Goal: Task Accomplishment & Management: Complete application form

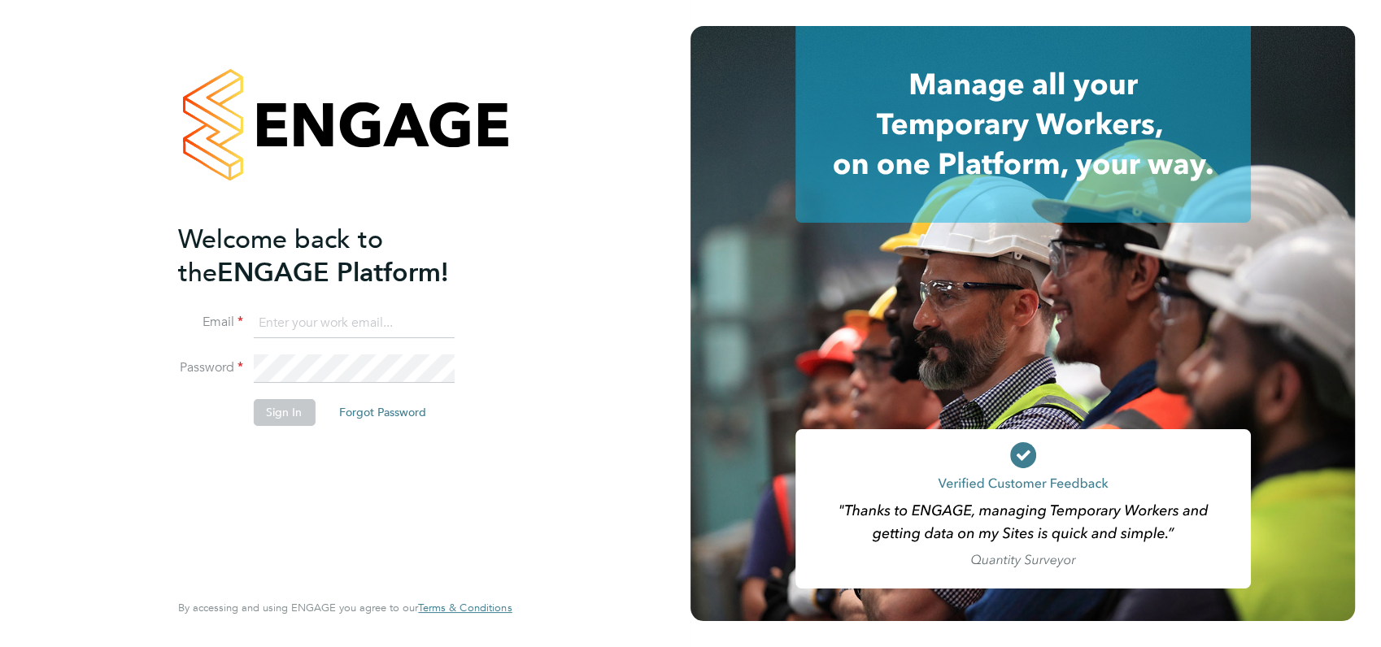
type input "angela@class1personnel.com"
click at [512, 490] on div "Welcome back to the ENGAGE Platform! Email angela@class1personnel.com Password …" at bounding box center [344, 320] width 333 height 589
click at [270, 414] on button "Sign In" at bounding box center [284, 412] width 62 height 26
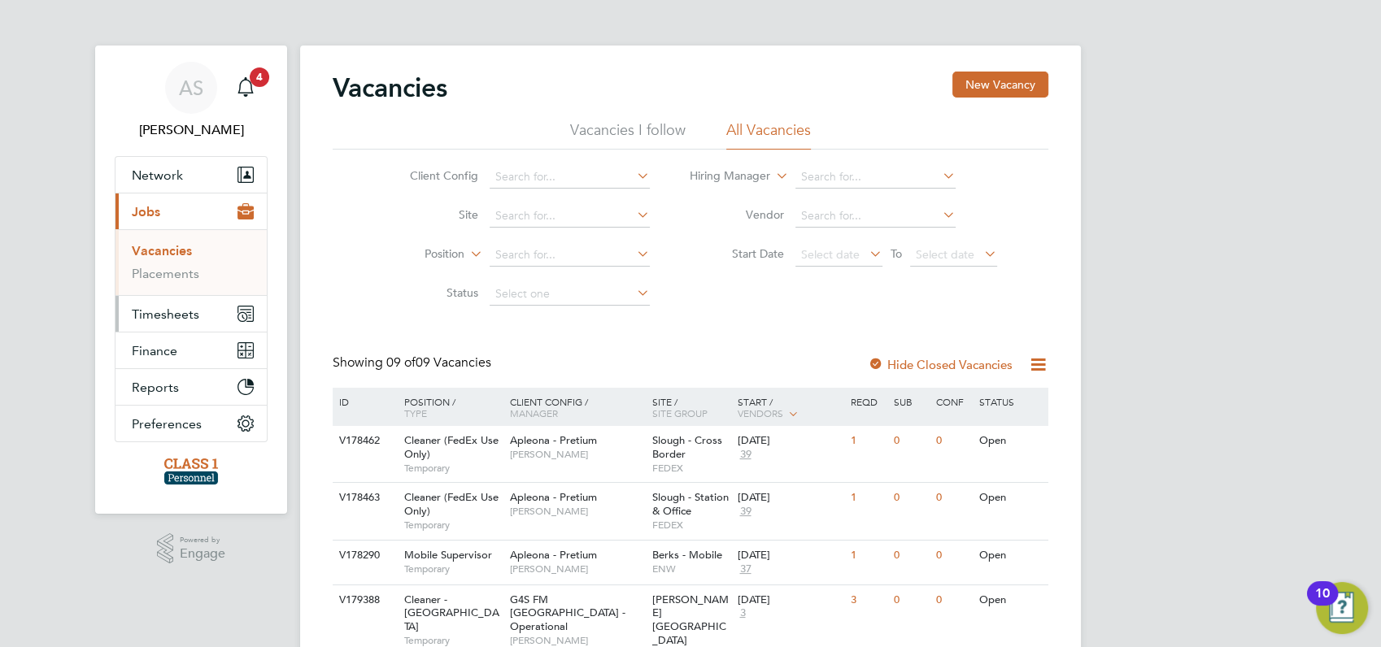
click at [163, 316] on span "Timesheets" at bounding box center [165, 314] width 67 height 15
click at [153, 211] on span "Jobs" at bounding box center [146, 211] width 28 height 15
click at [162, 250] on link "Vacancies" at bounding box center [162, 250] width 60 height 15
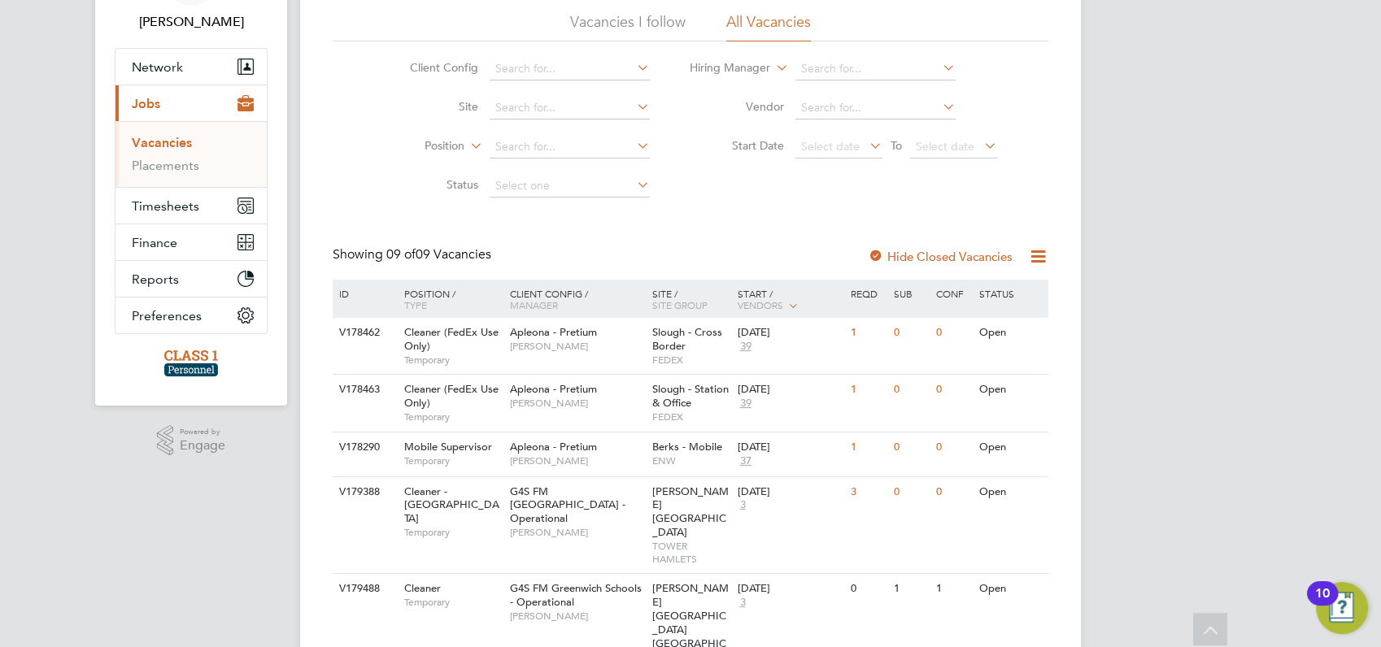
scroll to position [144, 0]
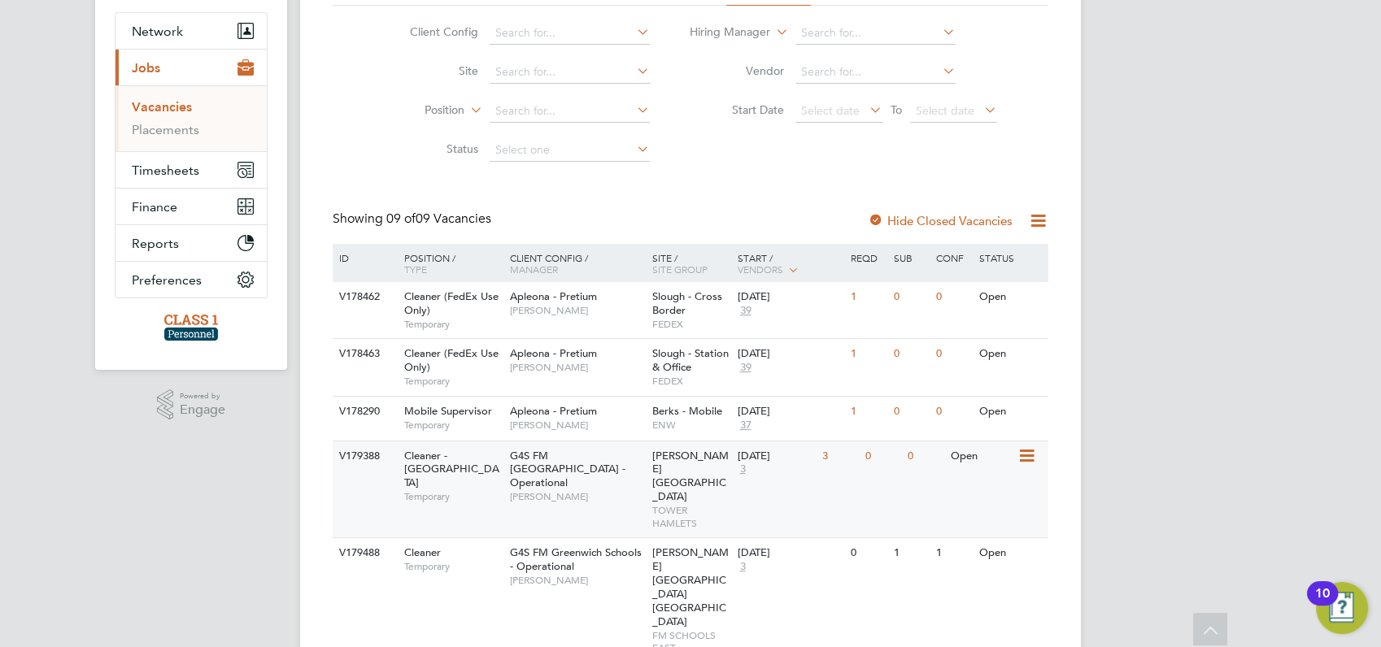
click at [355, 455] on div "V179388" at bounding box center [363, 457] width 57 height 30
click at [364, 449] on div "V179388" at bounding box center [363, 457] width 57 height 30
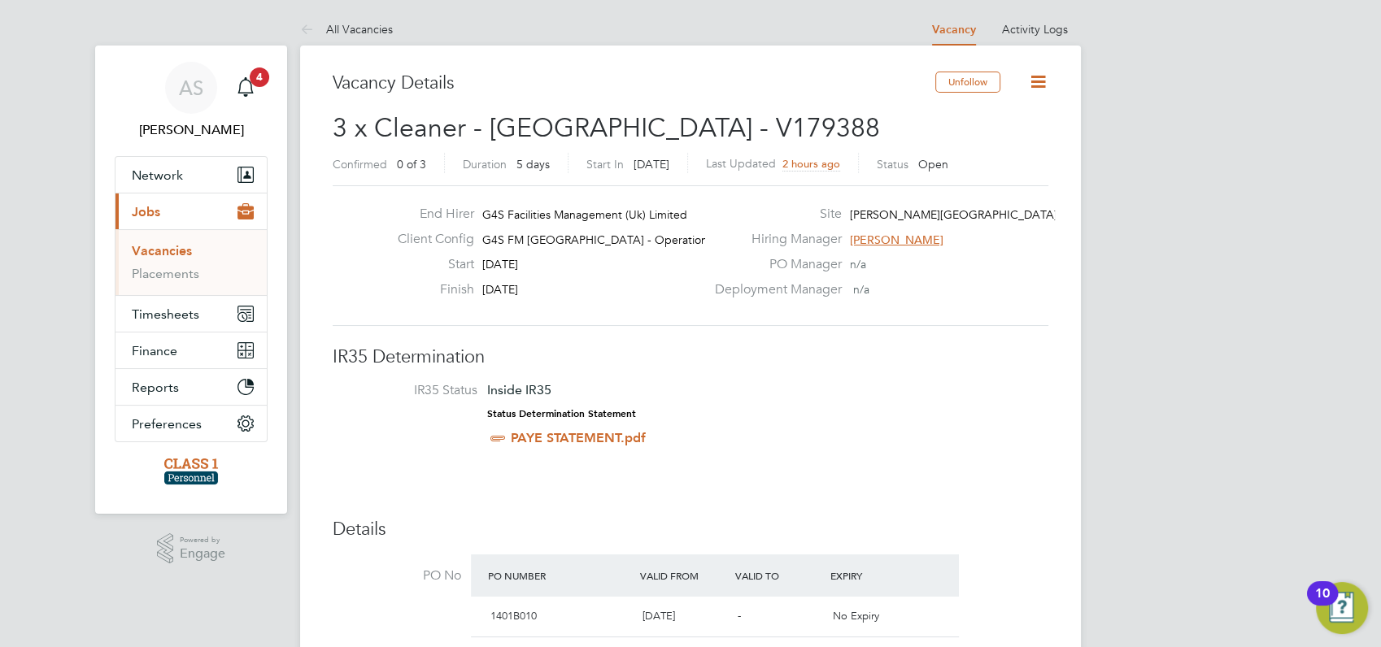
scroll to position [144, 0]
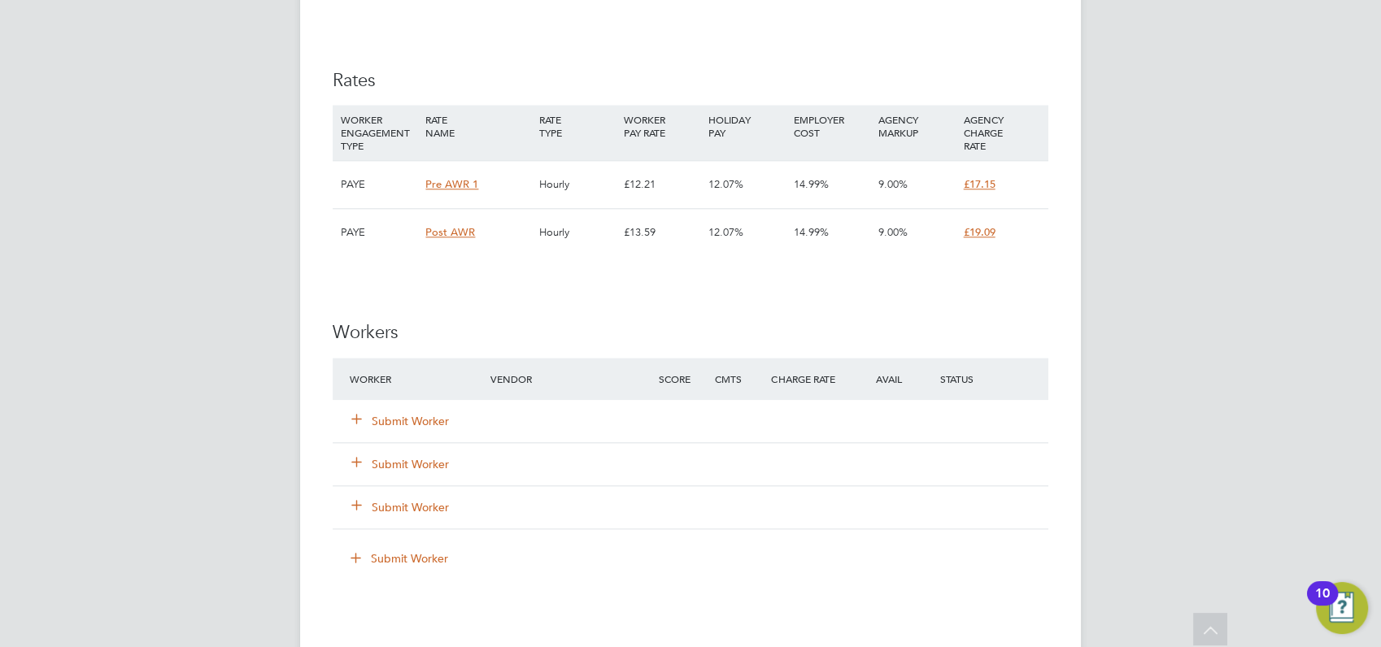
scroll to position [1770, 0]
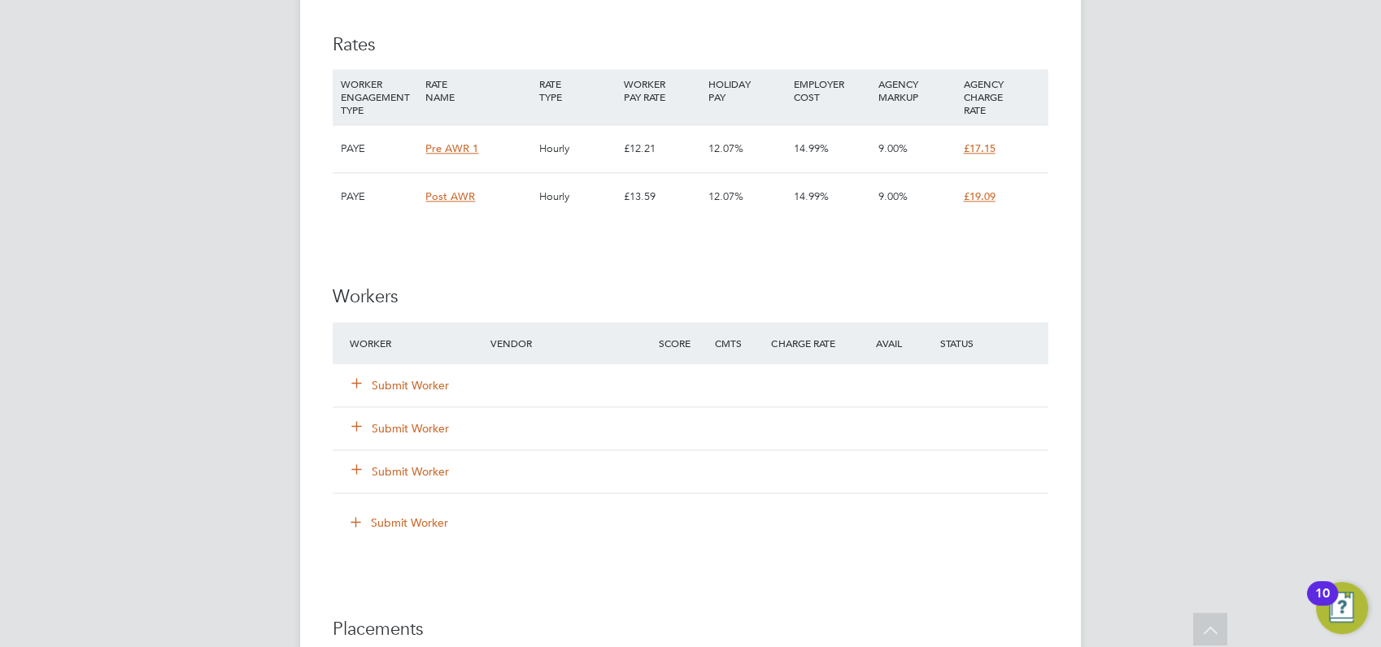
click at [397, 385] on button "Submit Worker" at bounding box center [401, 385] width 98 height 16
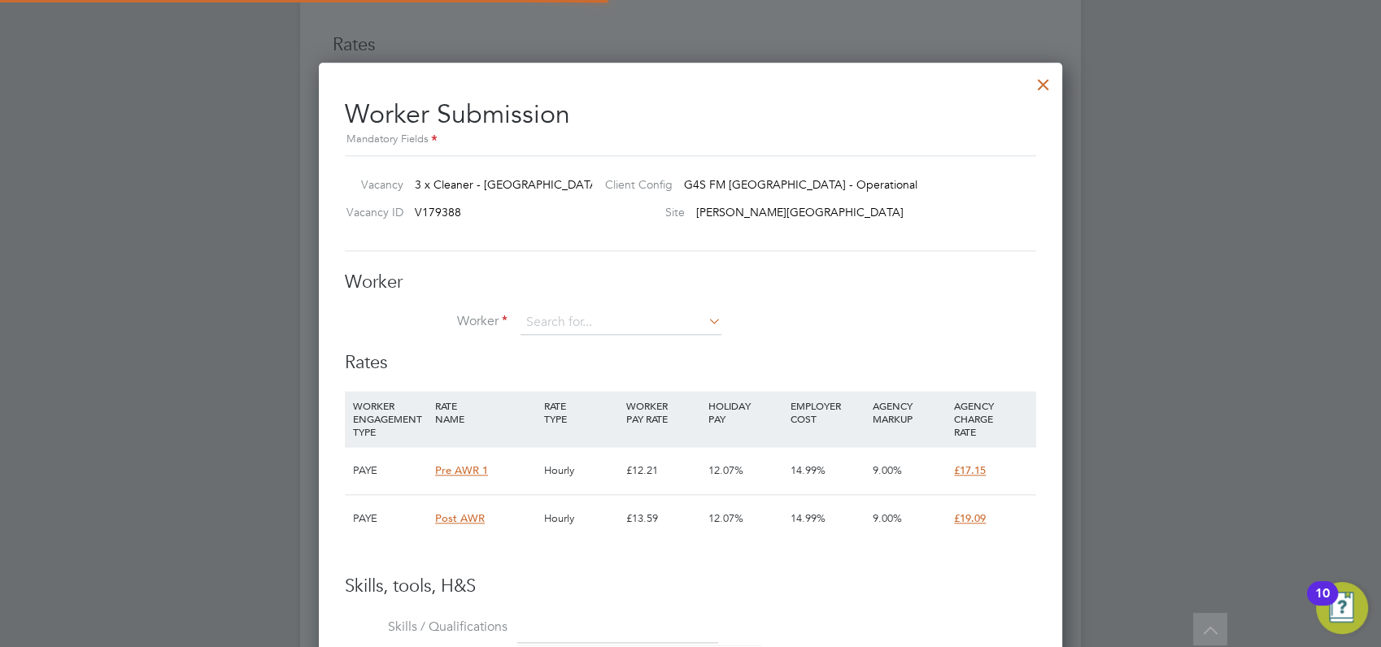
scroll to position [24, 423]
click at [559, 362] on li "Ade femi Adewemimo (ADAD100425)" at bounding box center [641, 367] width 240 height 22
type input "Adefemi Adewemimo (ADAD100425)"
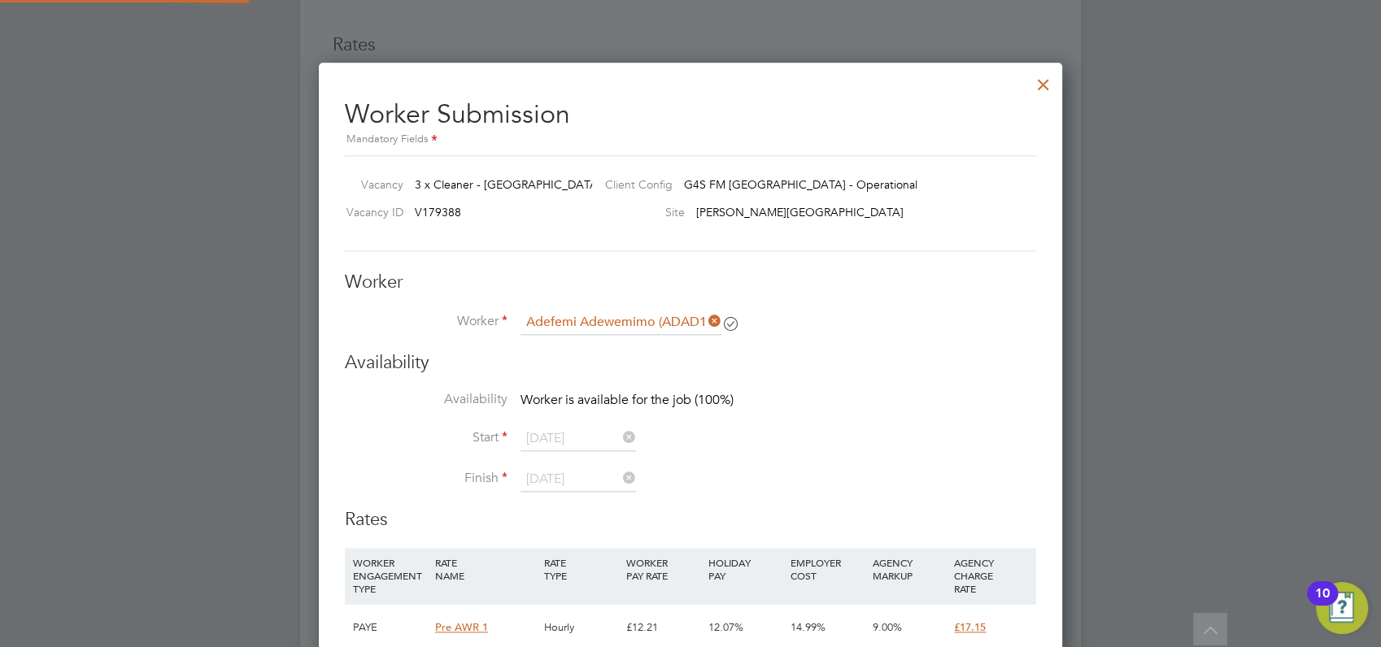
scroll to position [8, 8]
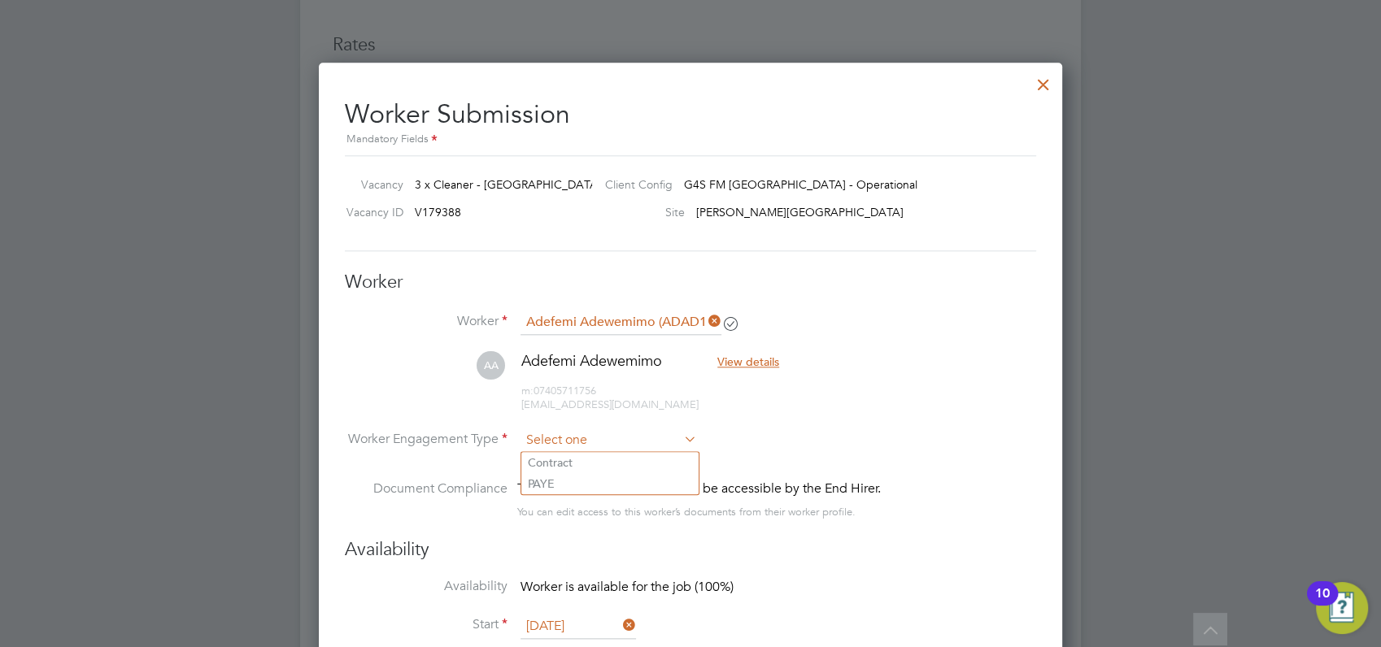
click at [554, 438] on input at bounding box center [608, 441] width 176 height 24
click at [546, 478] on li "PAYE" at bounding box center [609, 483] width 177 height 21
type input "PAYE"
click at [1179, 332] on div at bounding box center [690, 323] width 1381 height 647
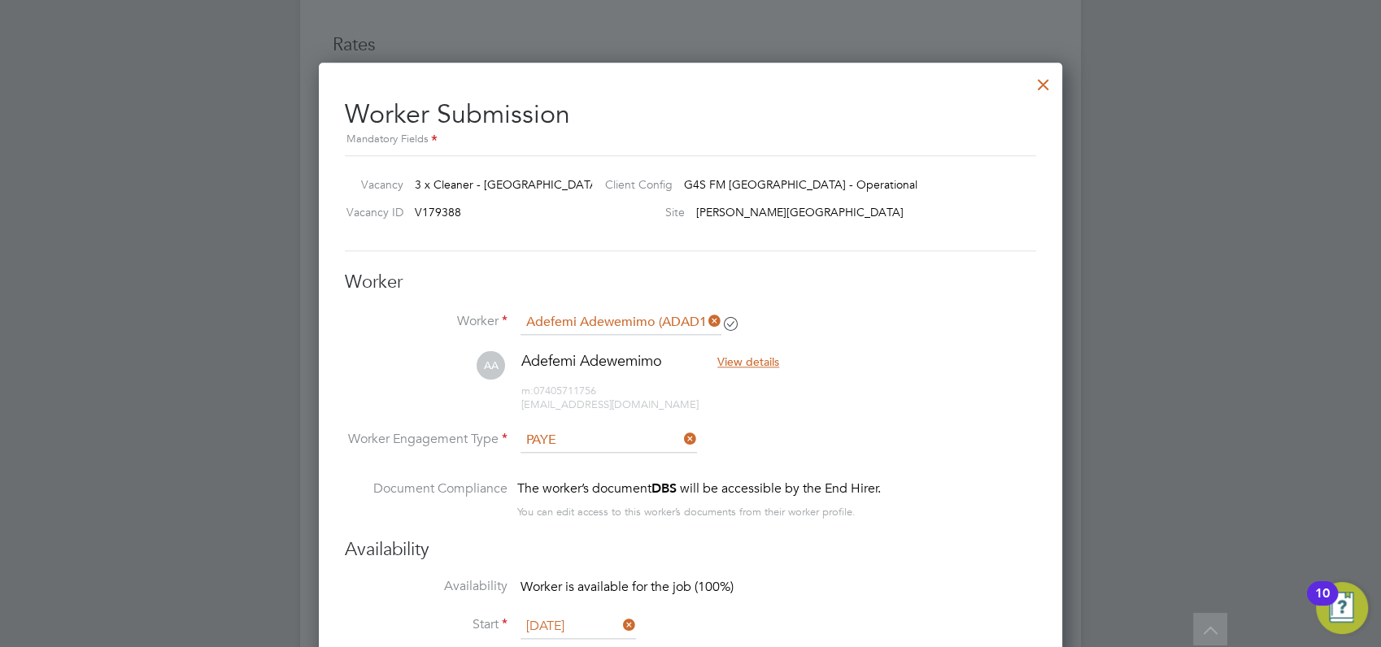
click at [1179, 332] on div at bounding box center [690, 323] width 1381 height 647
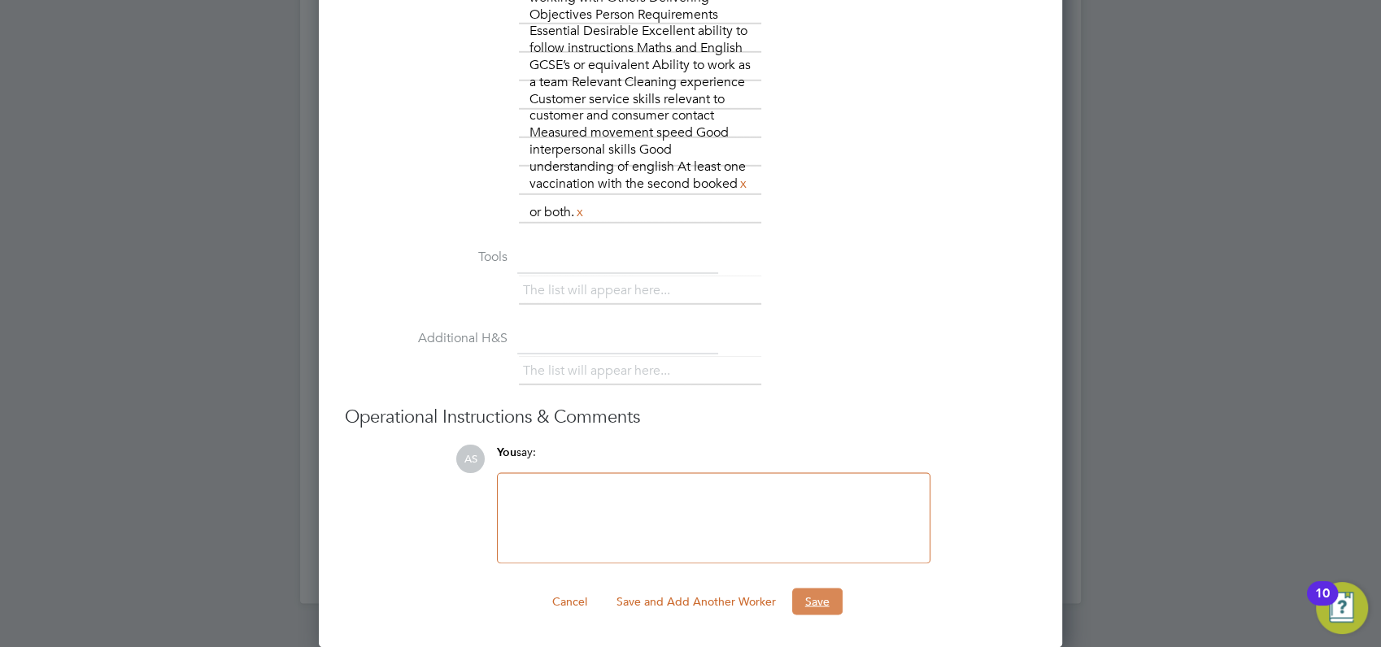
click at [813, 602] on button "Save" at bounding box center [817, 601] width 50 height 26
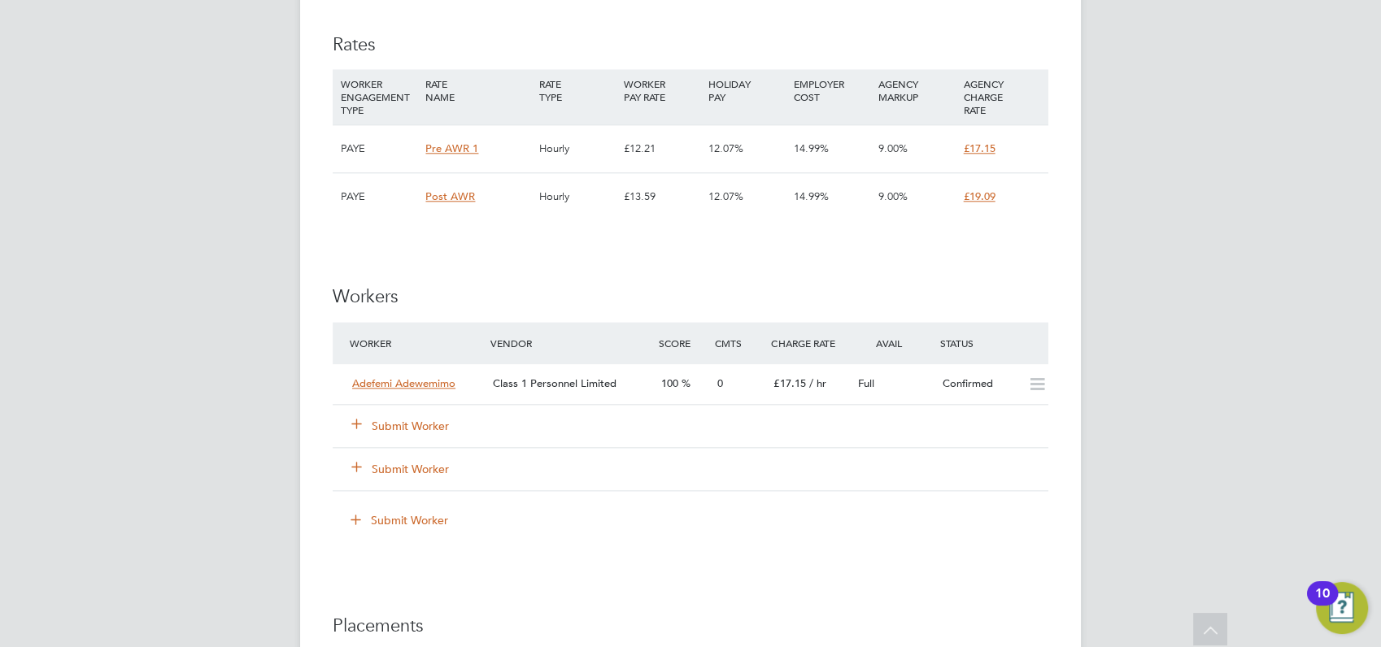
click at [398, 424] on button "Submit Worker" at bounding box center [401, 426] width 98 height 16
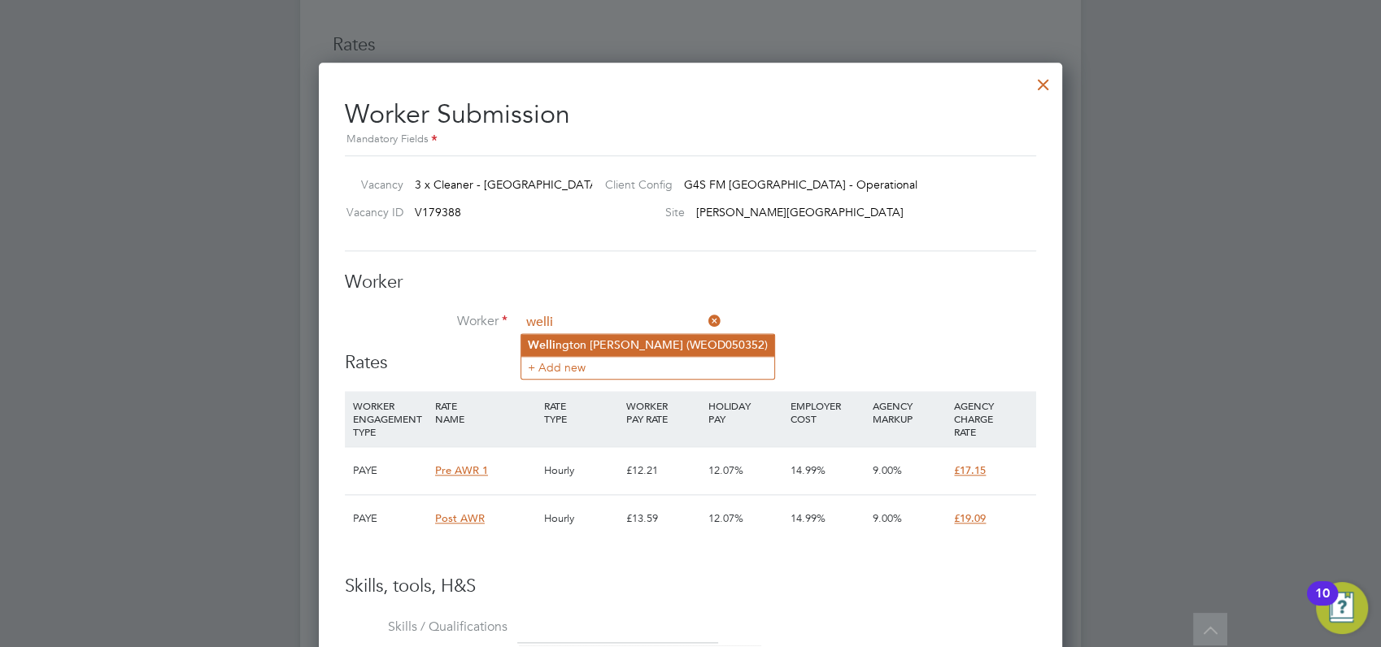
type input "welli"
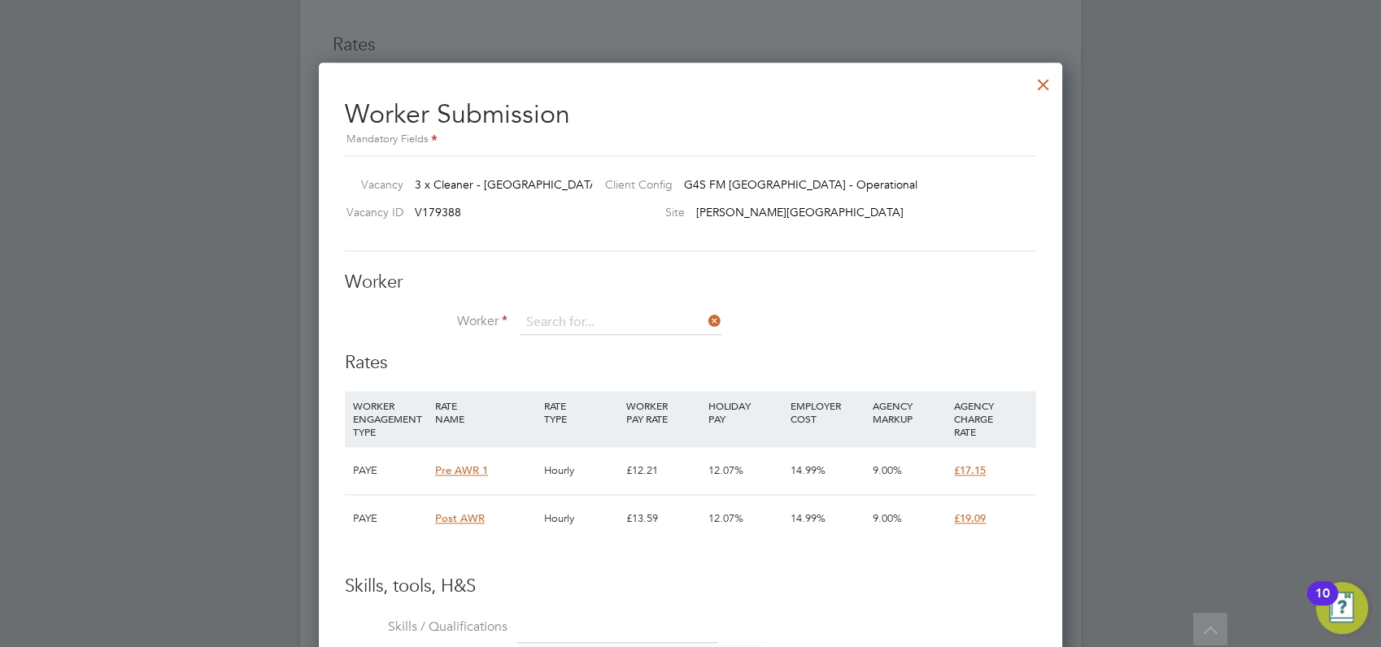
click at [555, 346] on li "Welli ngton [PERSON_NAME] (WEOD050352)" at bounding box center [647, 345] width 253 height 22
type input "Wellington [PERSON_NAME] (WEOD050352)"
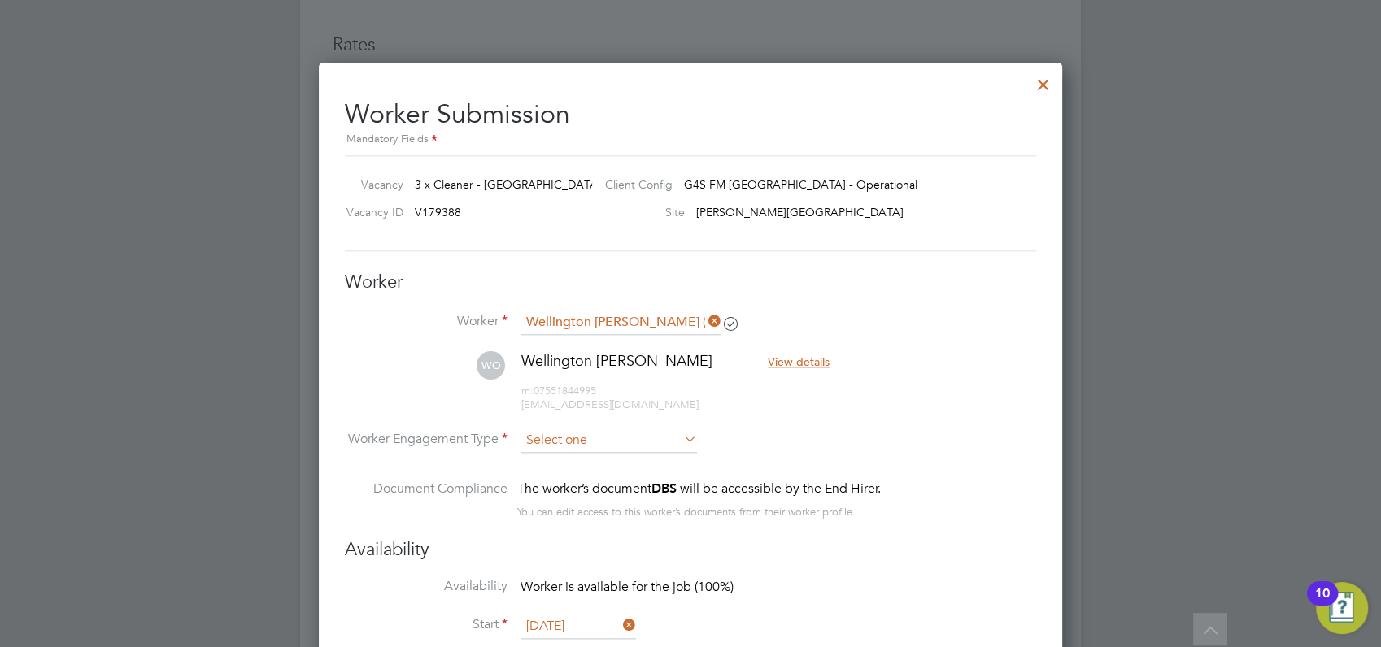
click at [577, 441] on input at bounding box center [608, 441] width 176 height 24
click at [540, 483] on li "PAYE" at bounding box center [609, 483] width 177 height 21
type input "PAYE"
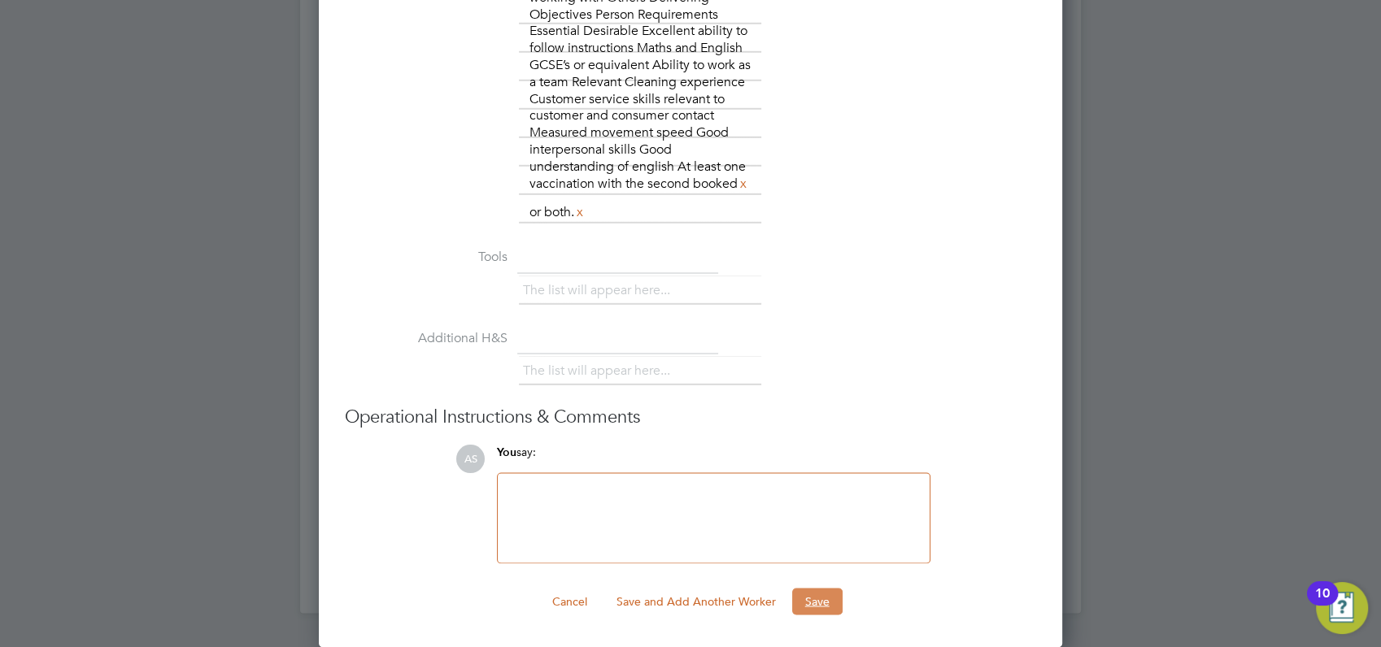
click at [808, 599] on button "Save" at bounding box center [817, 601] width 50 height 26
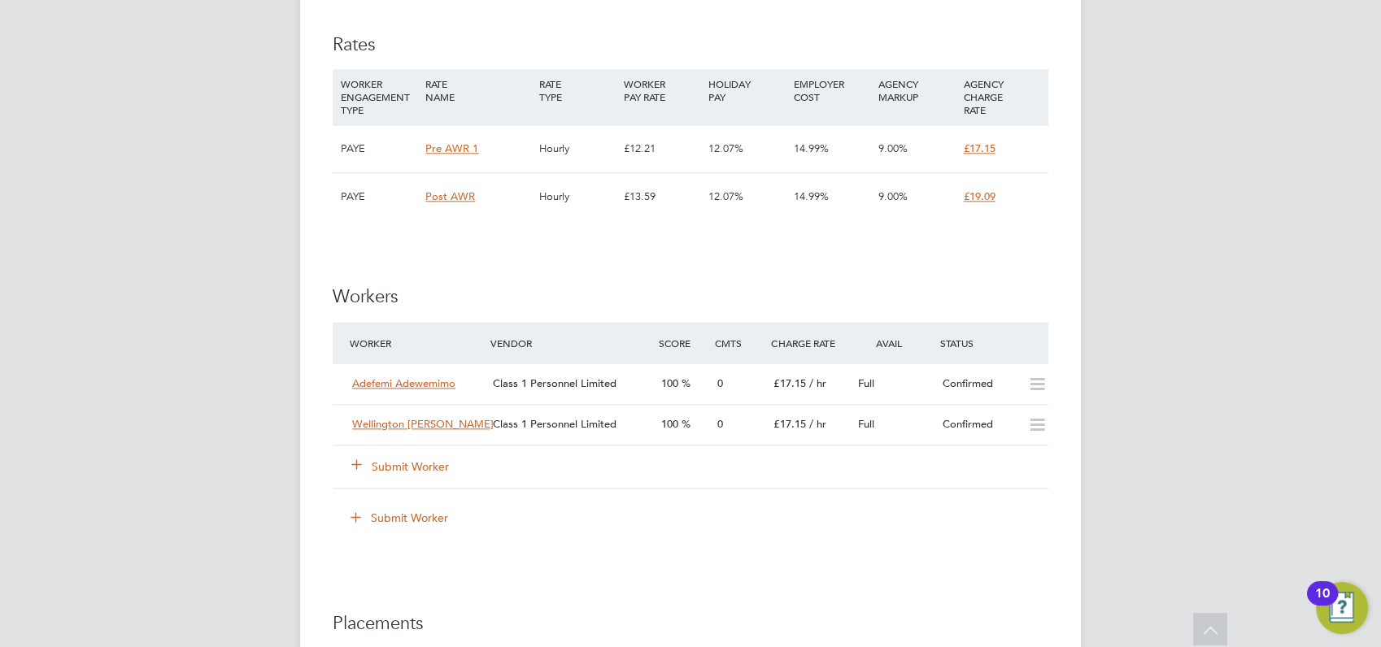
click at [366, 464] on button "Submit Worker" at bounding box center [401, 467] width 98 height 16
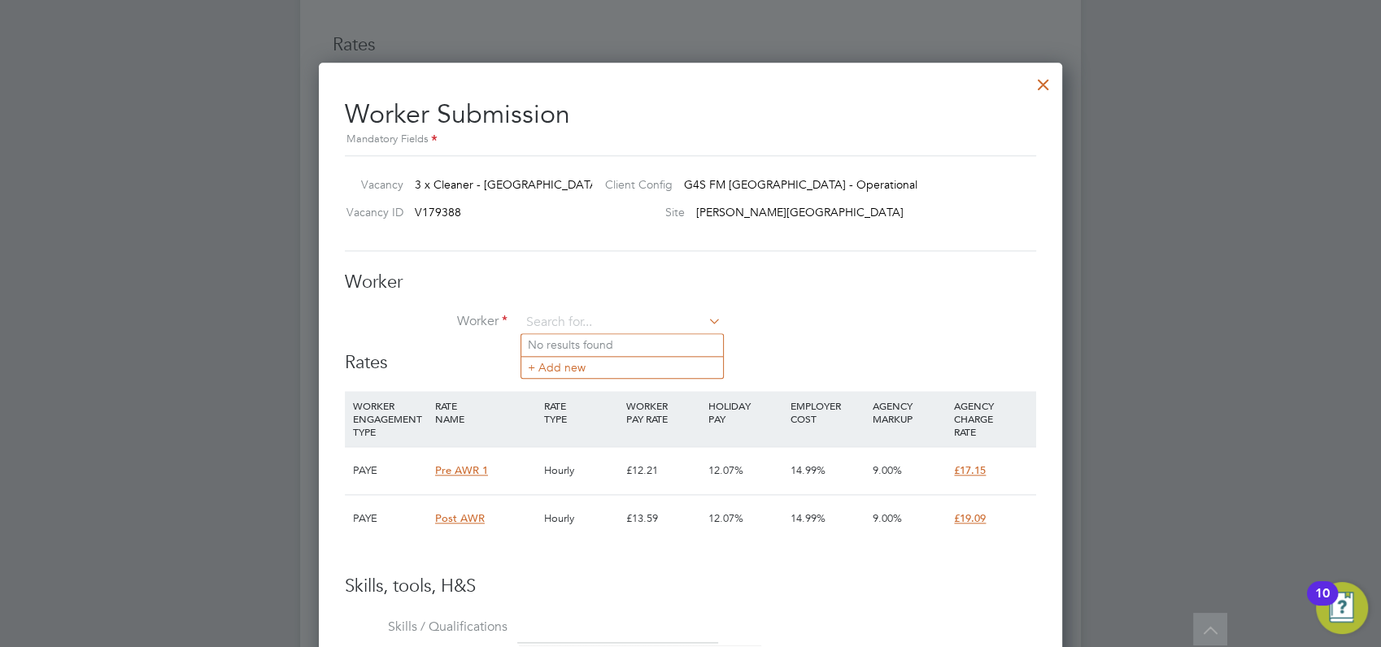
click at [1196, 544] on div at bounding box center [690, 323] width 1381 height 647
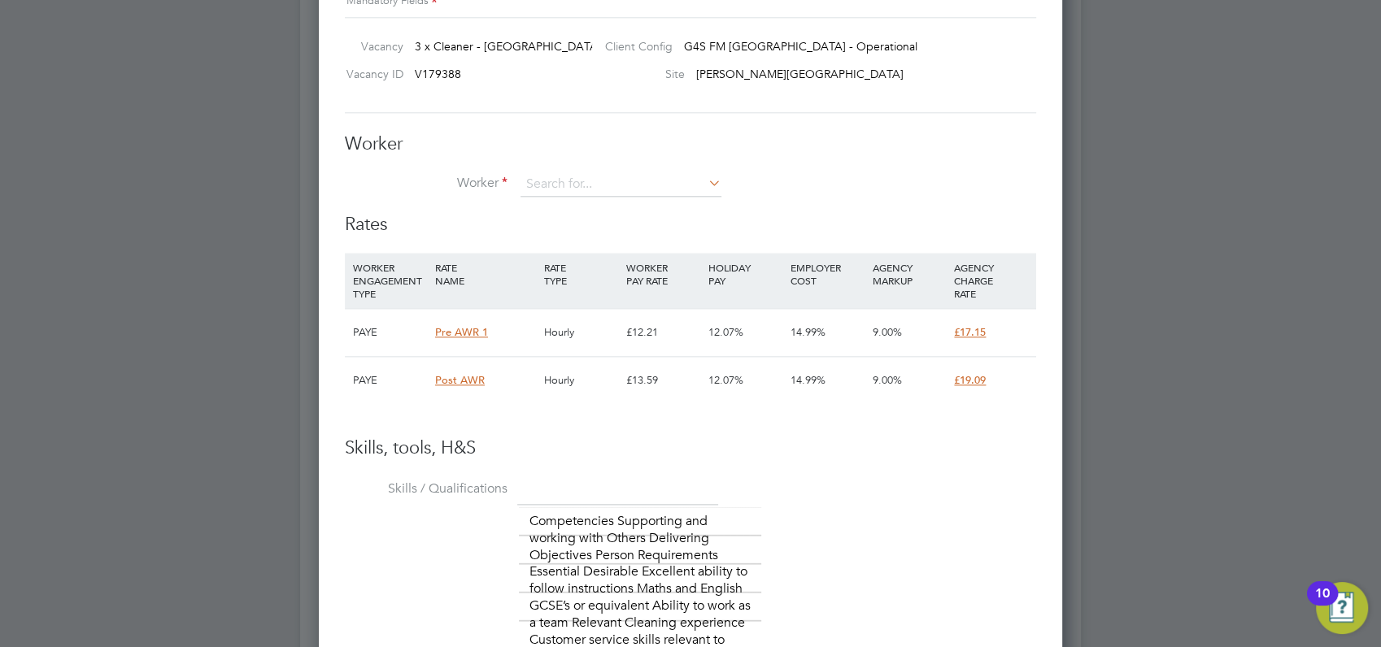
scroll to position [1764, 0]
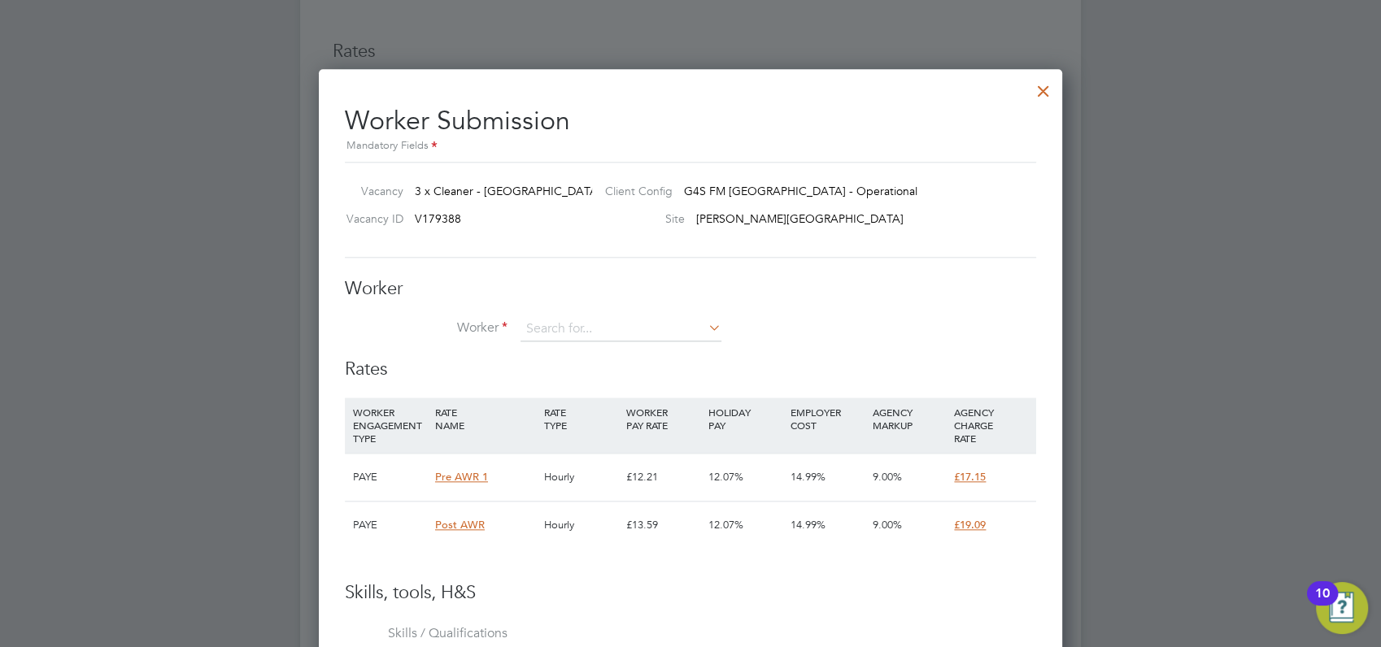
click at [1046, 91] on div at bounding box center [1043, 86] width 29 height 29
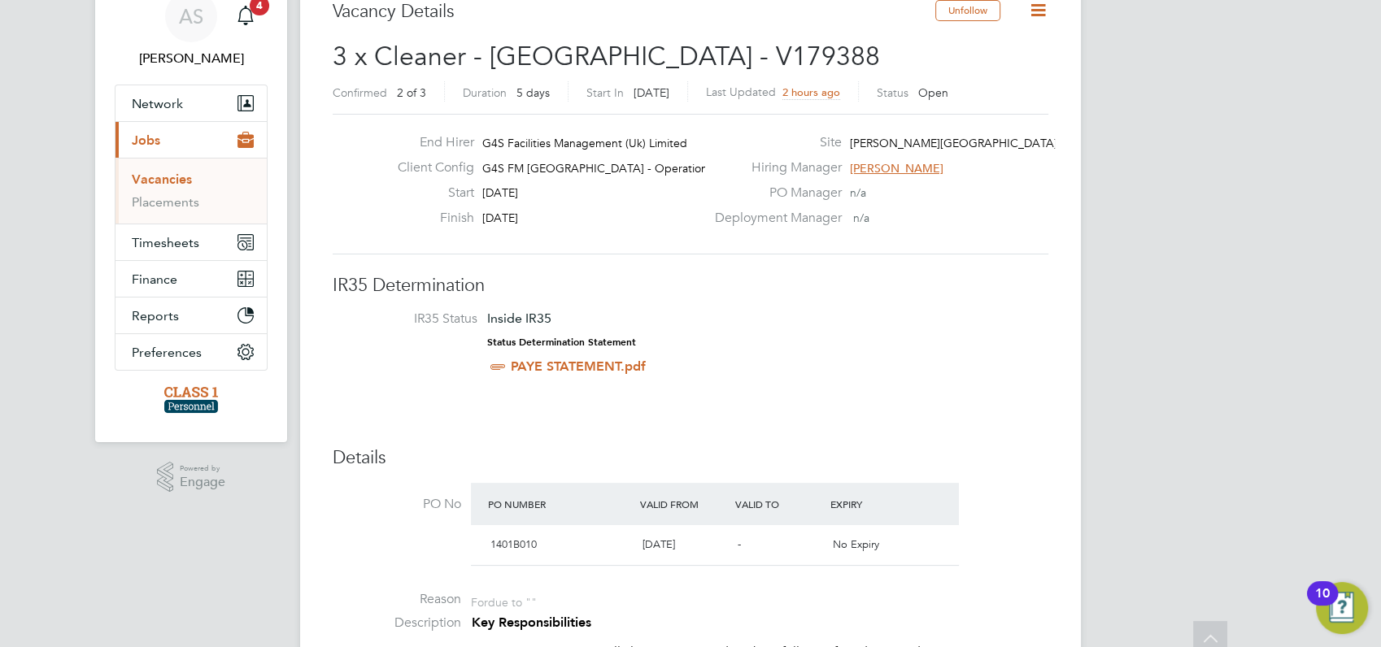
scroll to position [0, 0]
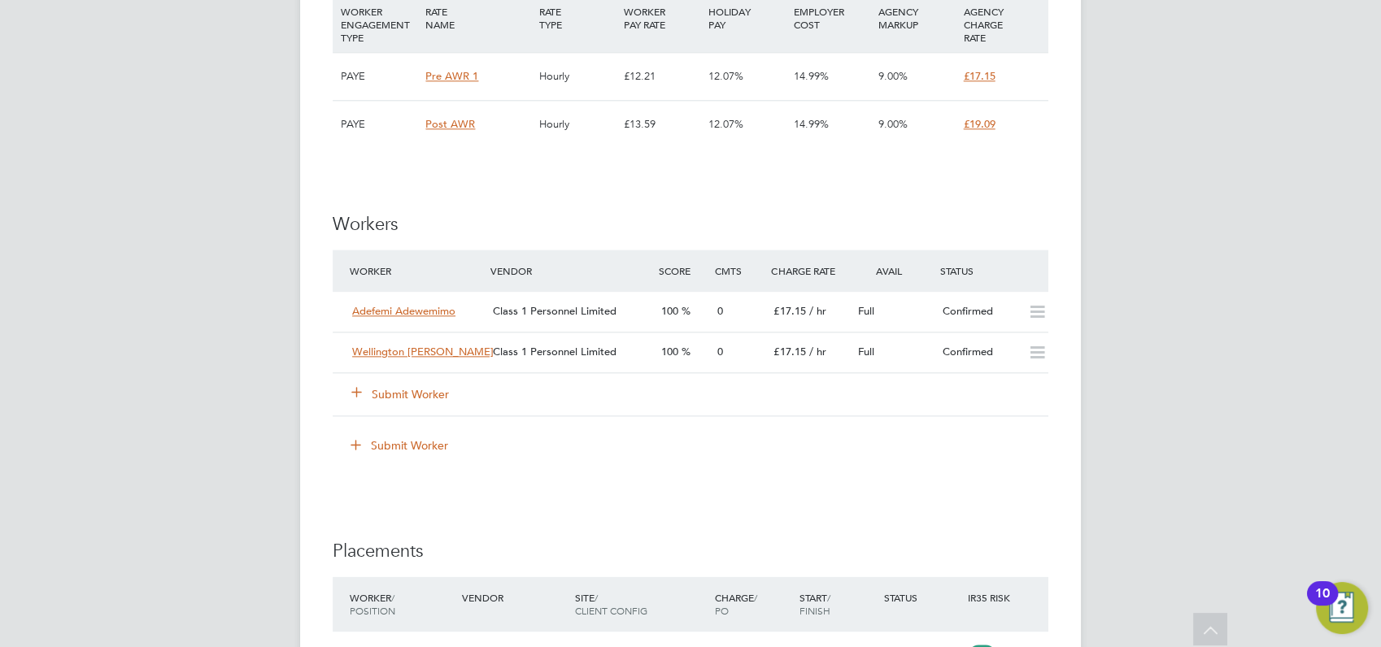
scroll to position [1879, 0]
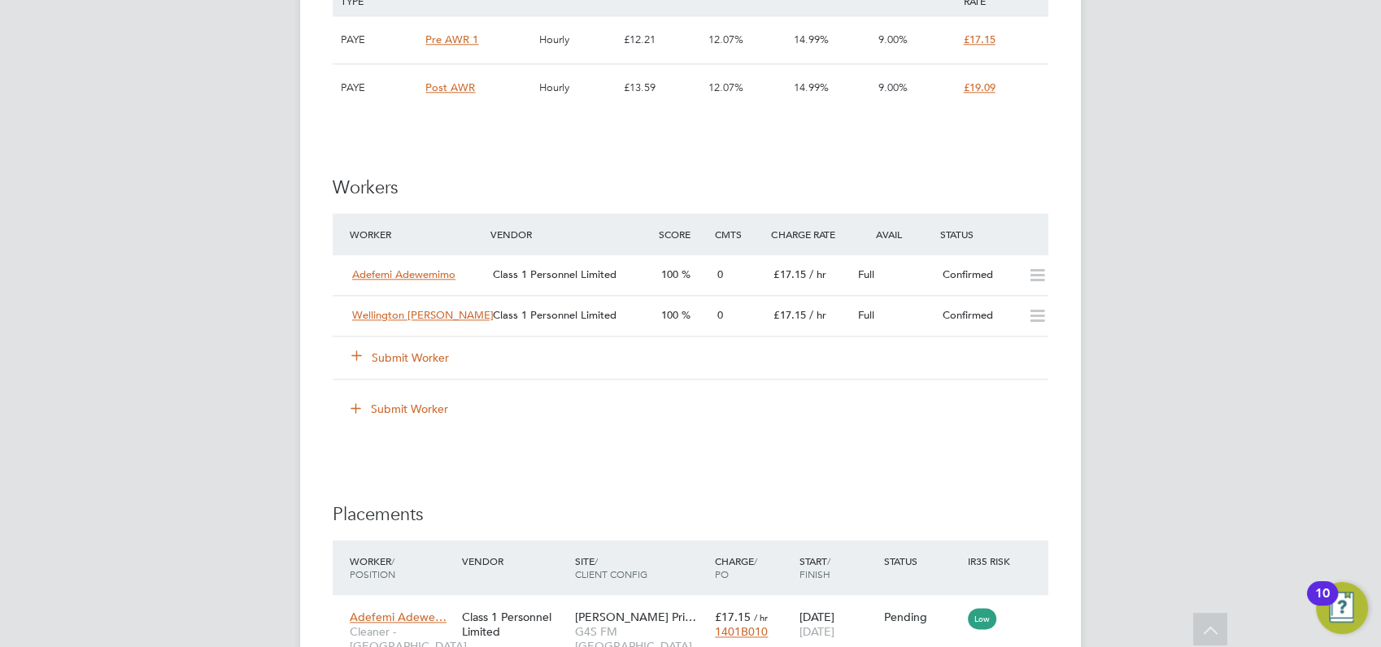
click at [404, 358] on button "Submit Worker" at bounding box center [401, 358] width 98 height 16
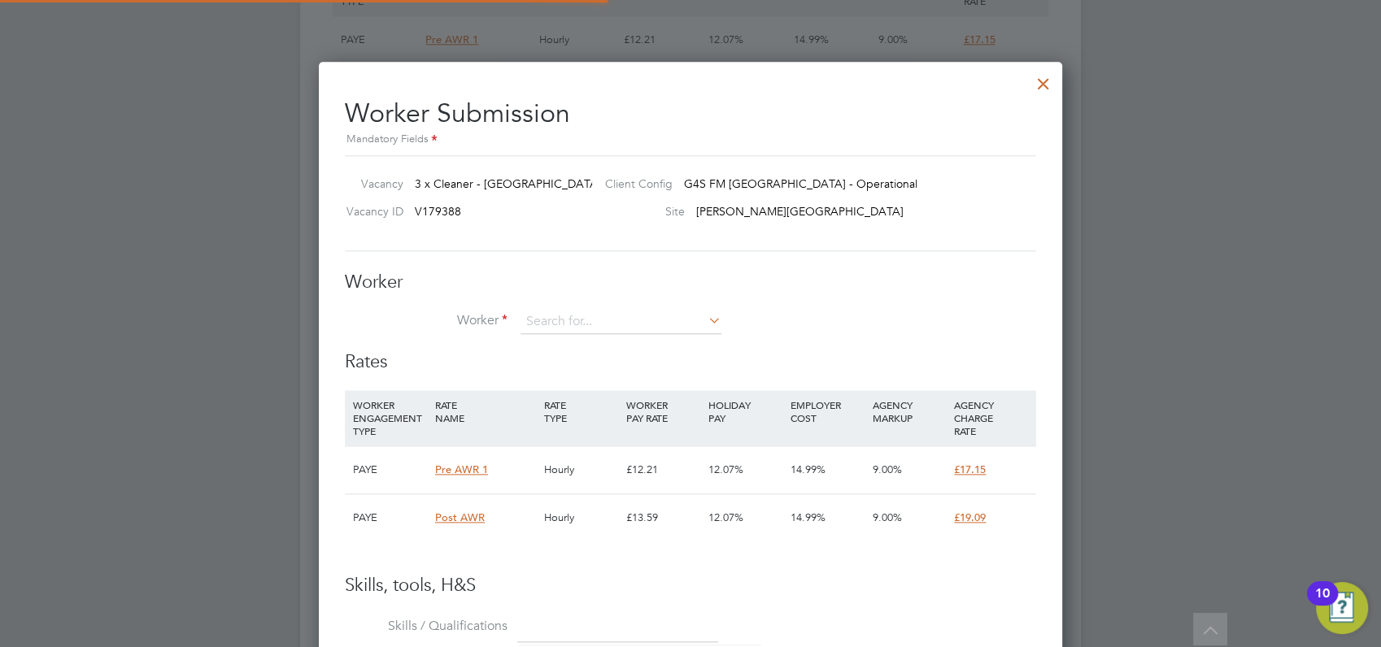
scroll to position [24, 423]
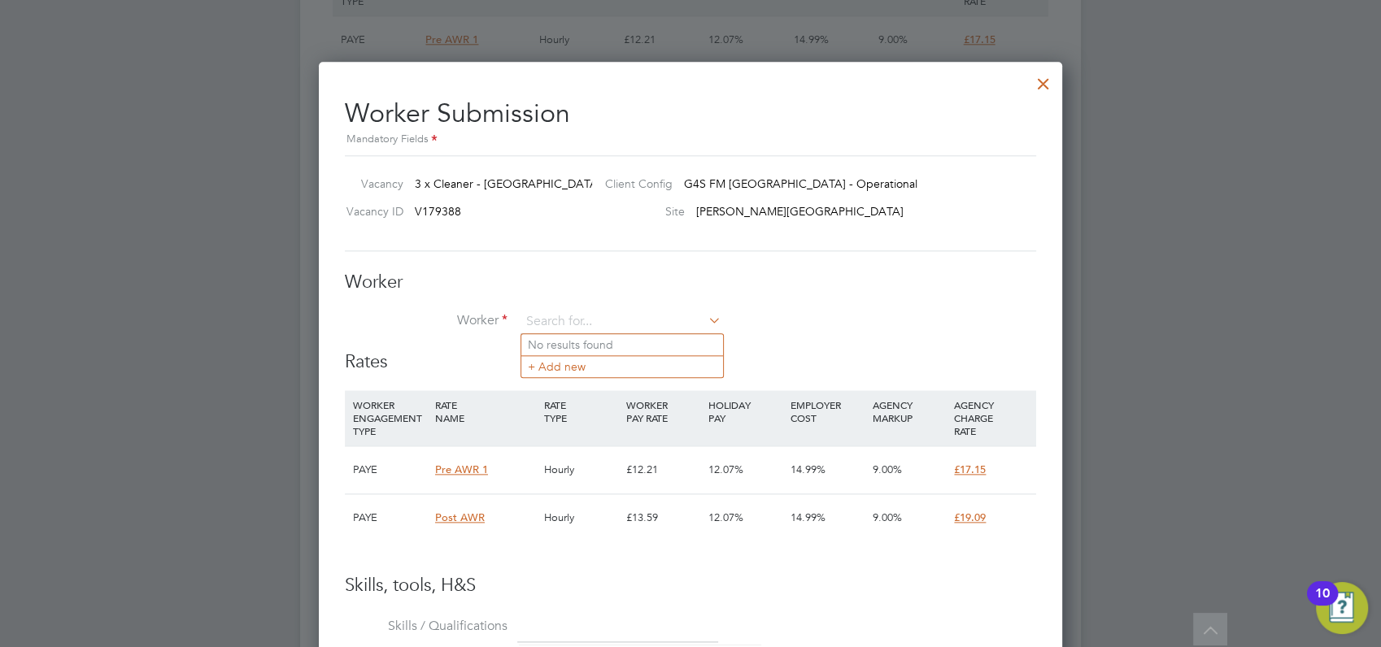
click at [546, 276] on h3 "Worker" at bounding box center [690, 283] width 691 height 24
click at [547, 316] on input at bounding box center [620, 322] width 201 height 24
type input "len"
click at [582, 340] on li "[PERSON_NAME] ore [PERSON_NAME] (LEBR050325)" at bounding box center [632, 345] width 222 height 22
type input "[PERSON_NAME] (LEBR050325)"
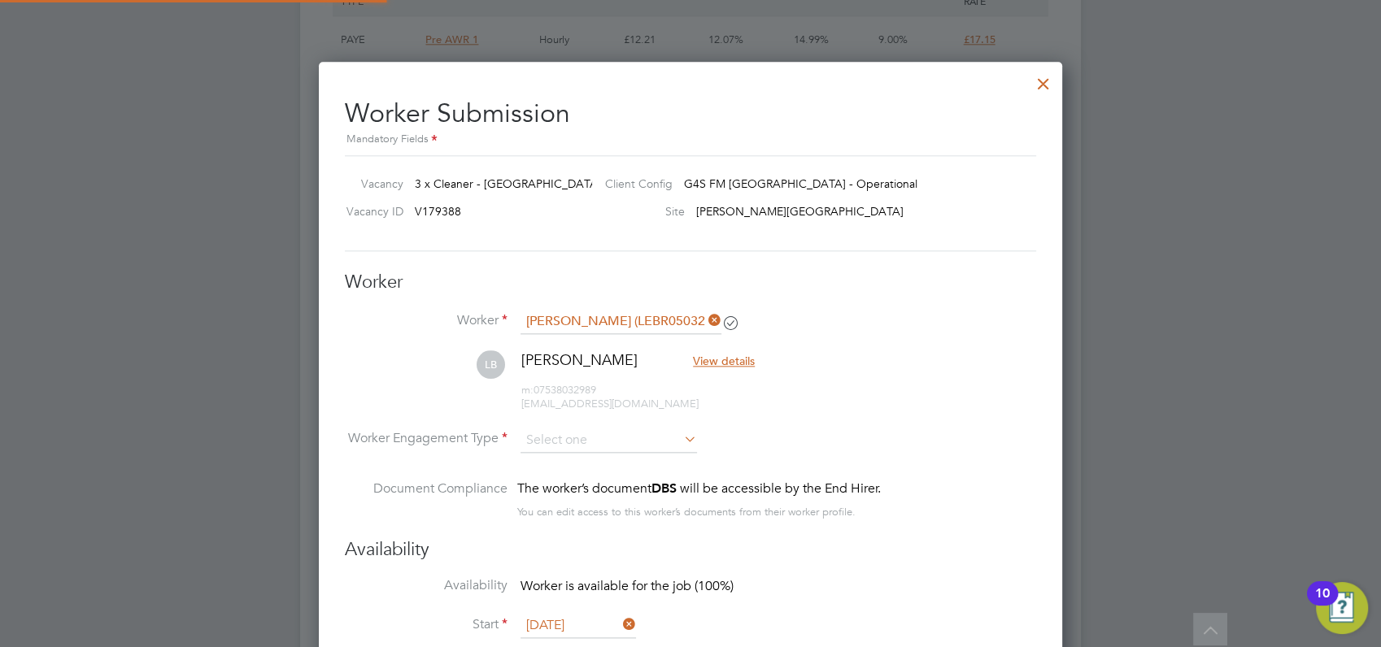
scroll to position [1624, 744]
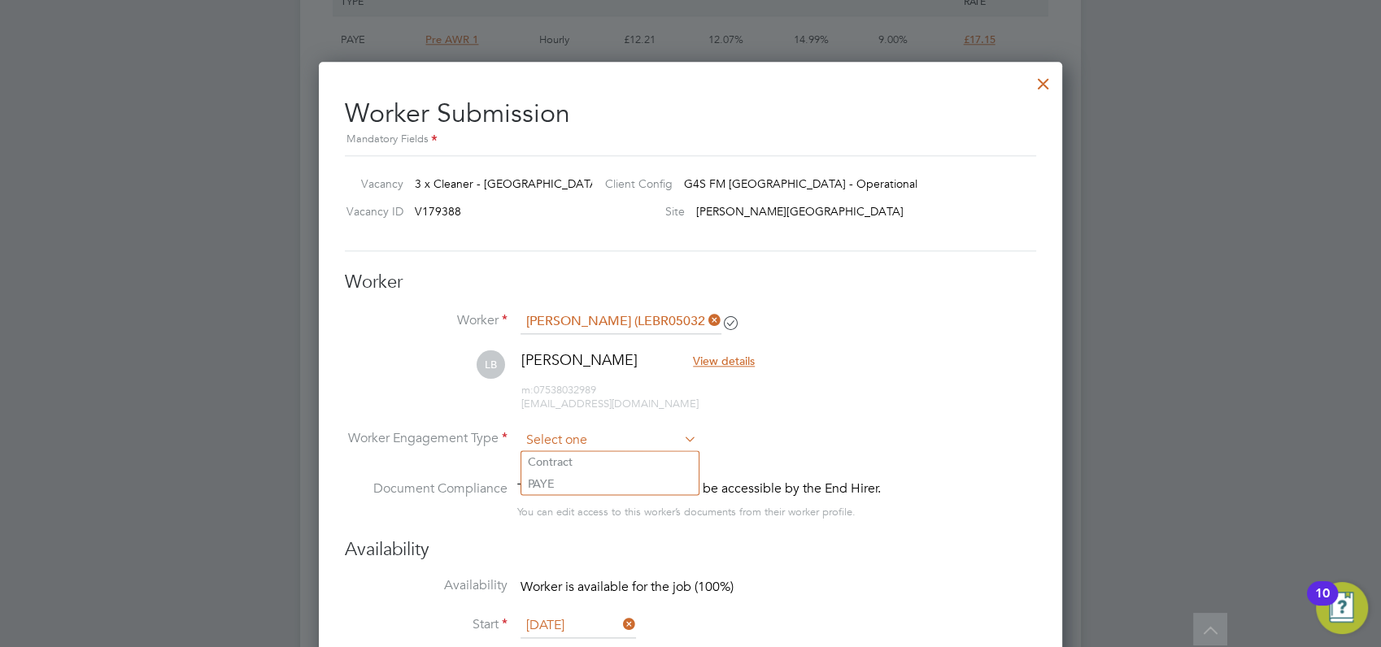
click at [558, 439] on input at bounding box center [608, 441] width 176 height 24
click at [541, 481] on li "PAYE" at bounding box center [609, 483] width 177 height 21
type input "PAYE"
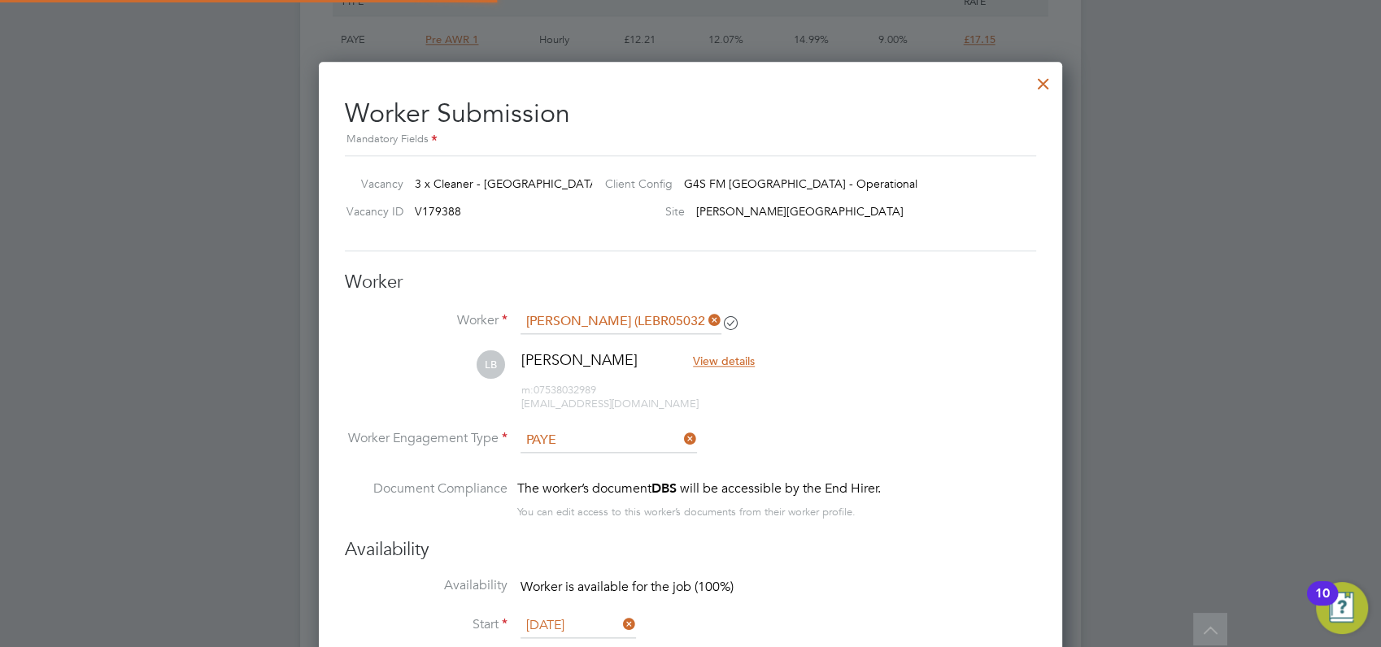
scroll to position [49, 82]
click at [1156, 359] on div at bounding box center [690, 323] width 1381 height 647
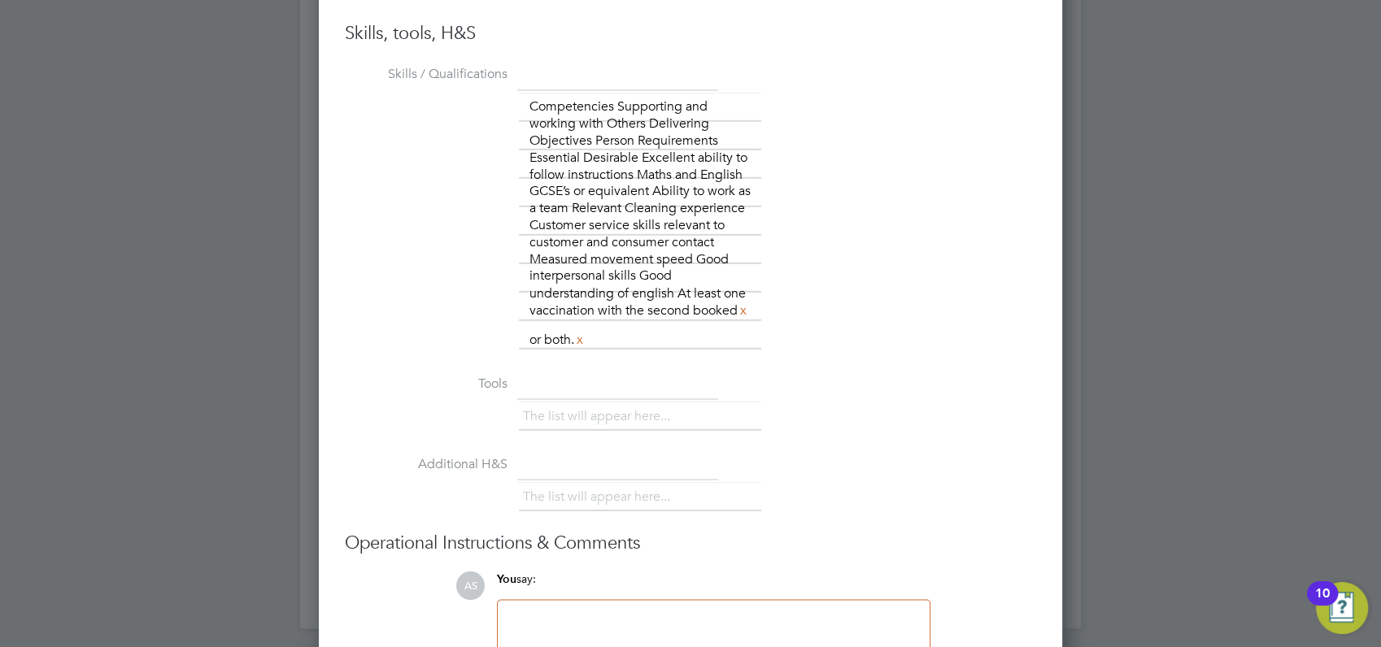
scroll to position [2960, 0]
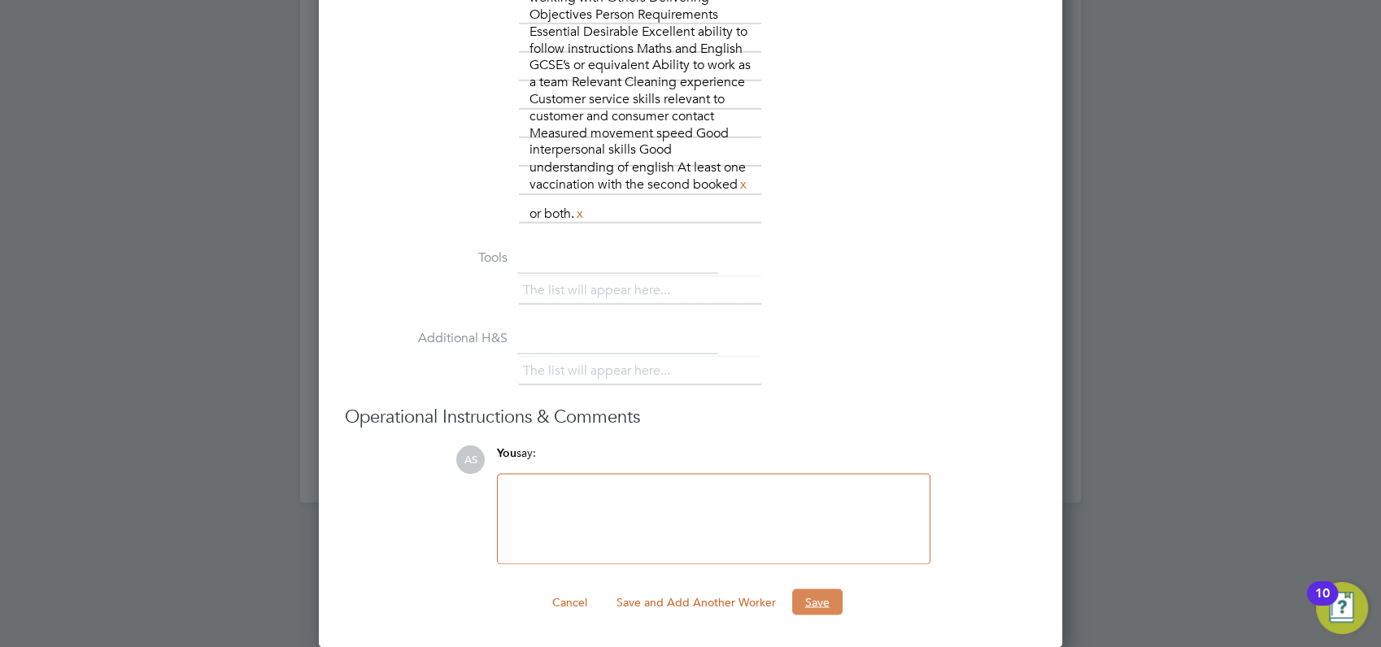
click at [825, 600] on button "Save" at bounding box center [817, 602] width 50 height 26
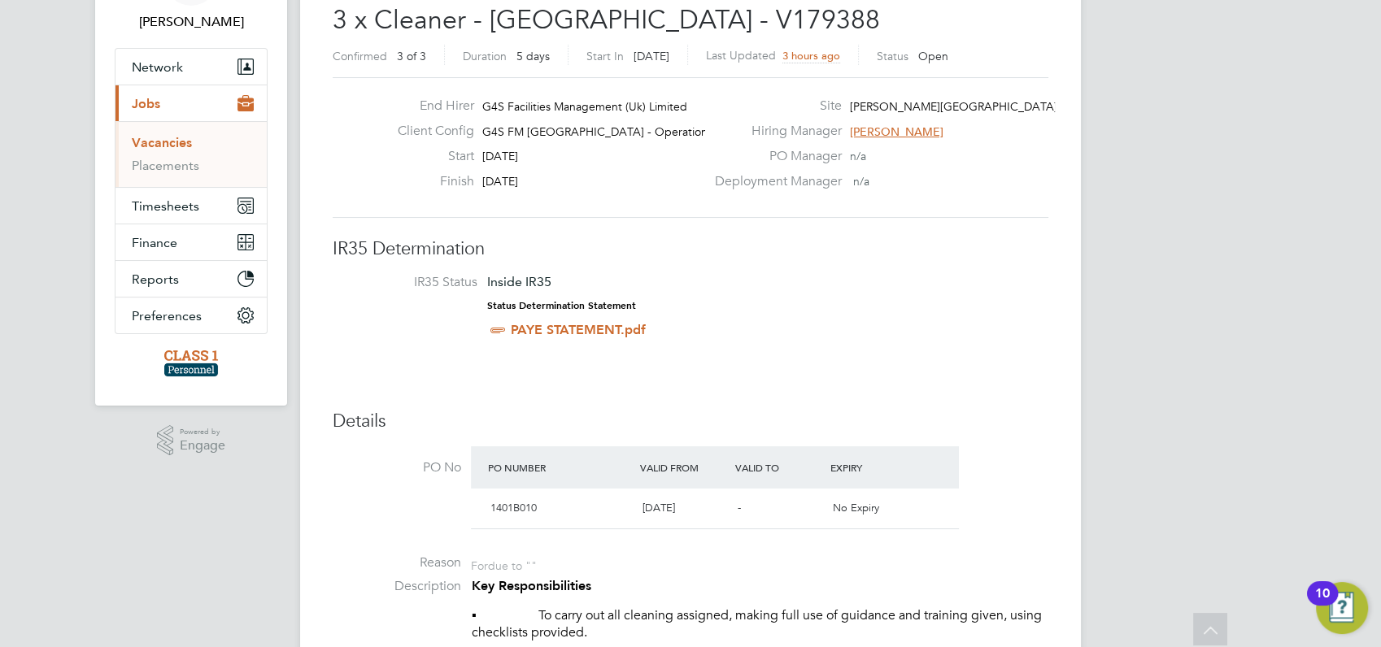
scroll to position [0, 0]
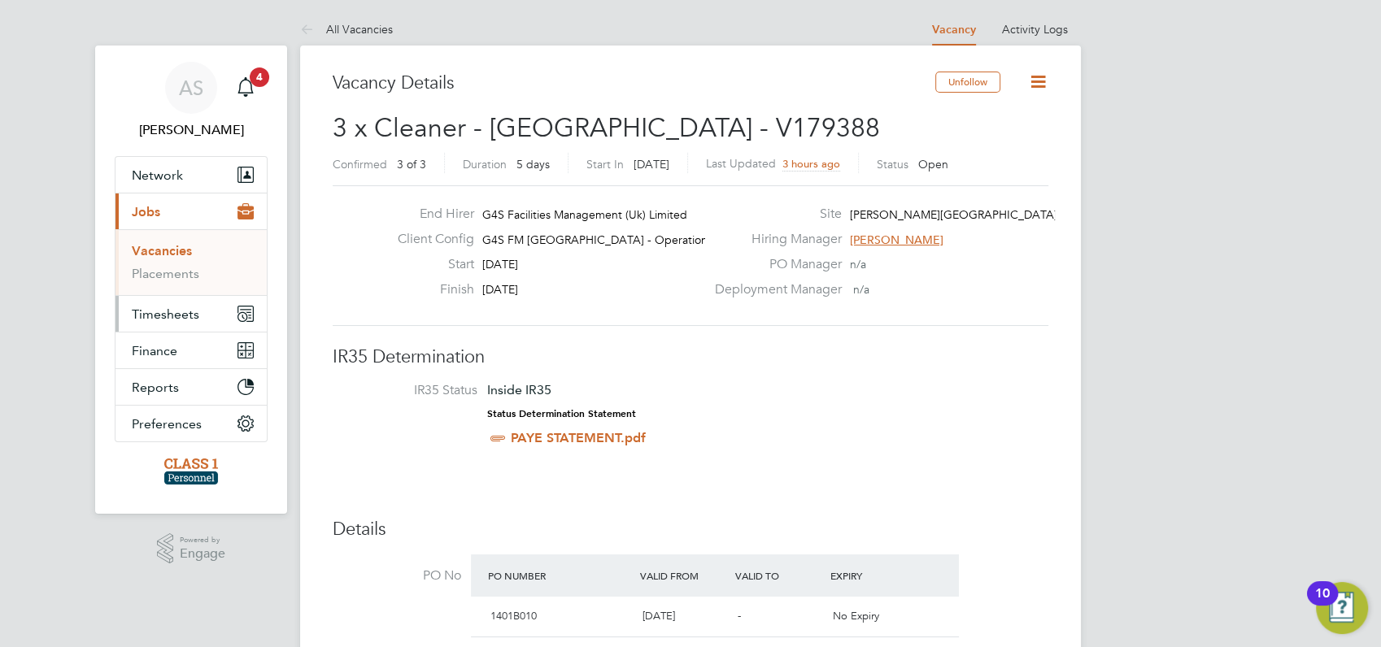
click at [153, 310] on span "Timesheets" at bounding box center [165, 314] width 67 height 15
click at [157, 286] on link "Timesheets" at bounding box center [165, 287] width 67 height 15
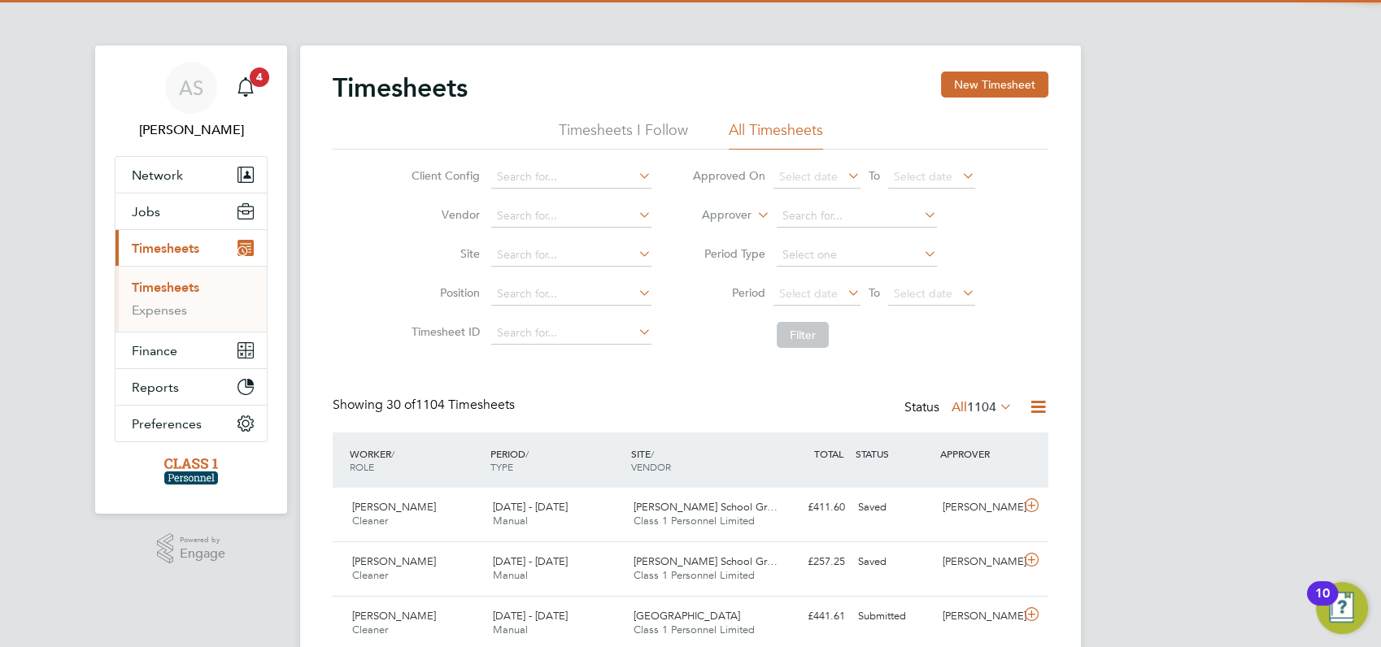
scroll to position [41, 141]
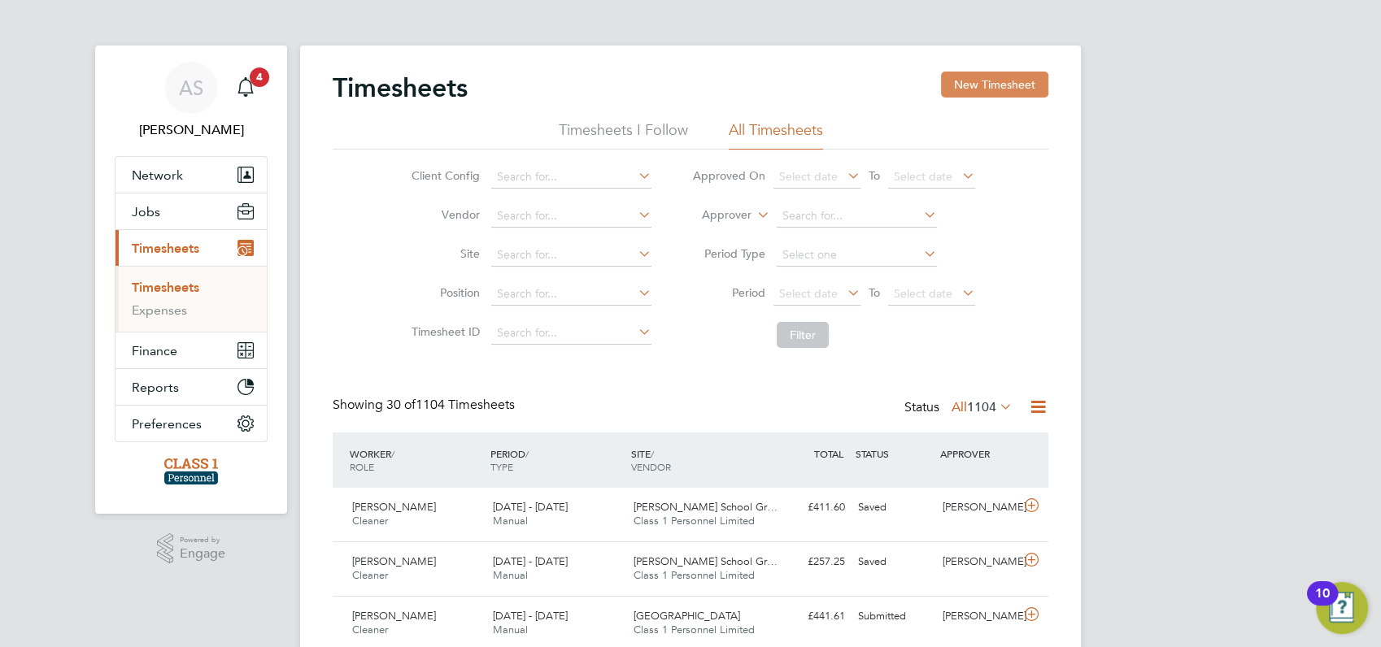
click at [969, 81] on button "New Timesheet" at bounding box center [994, 85] width 107 height 26
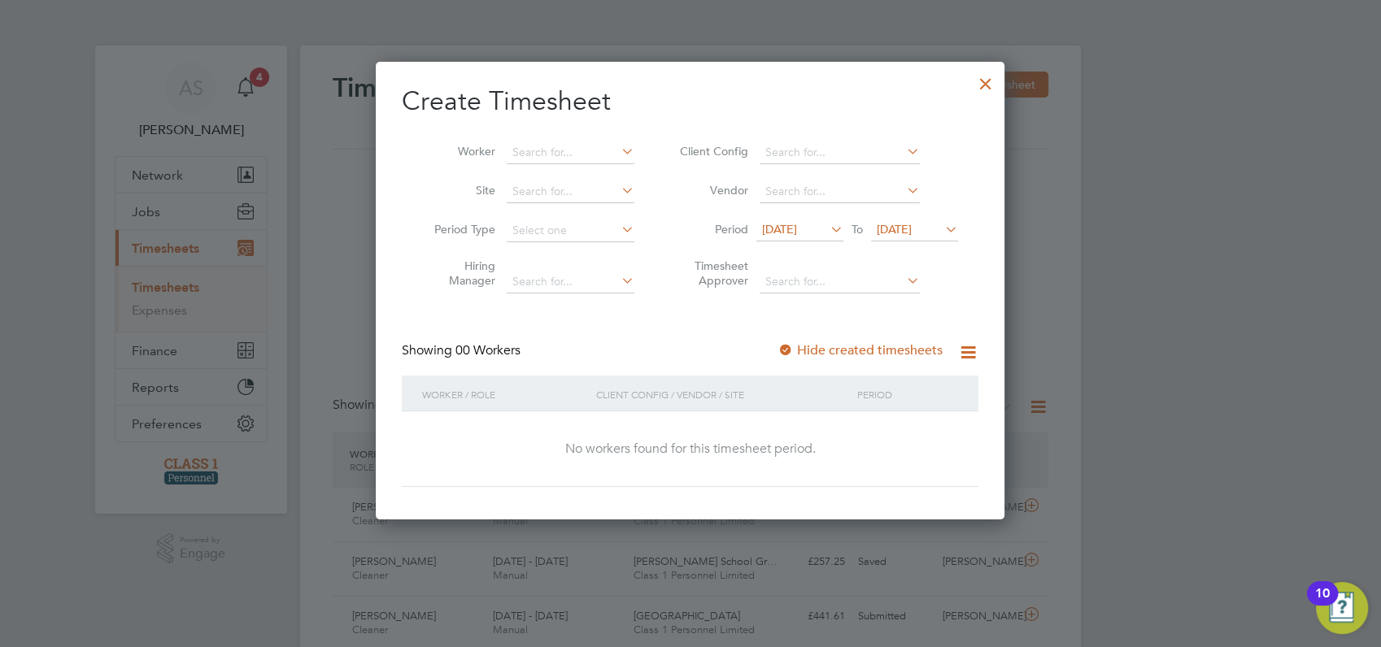
click at [787, 235] on span "[DATE]" at bounding box center [779, 229] width 35 height 15
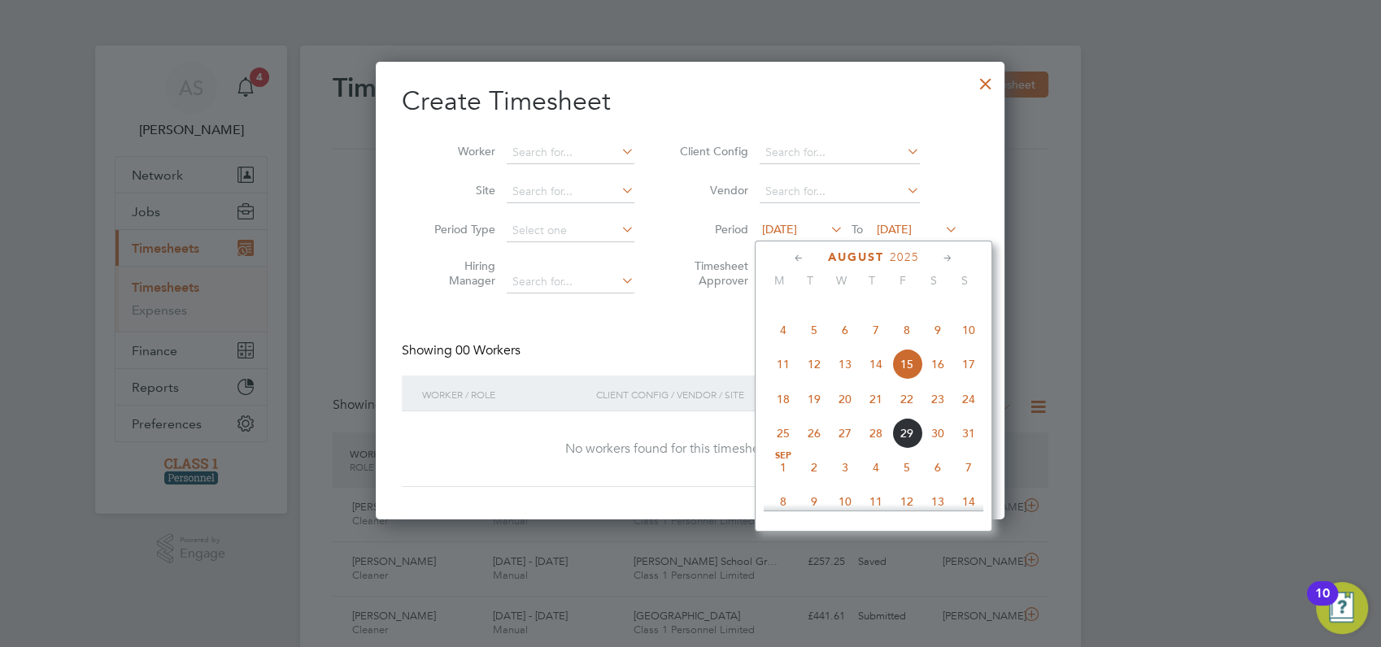
click at [780, 483] on span "[DATE]" at bounding box center [783, 467] width 31 height 31
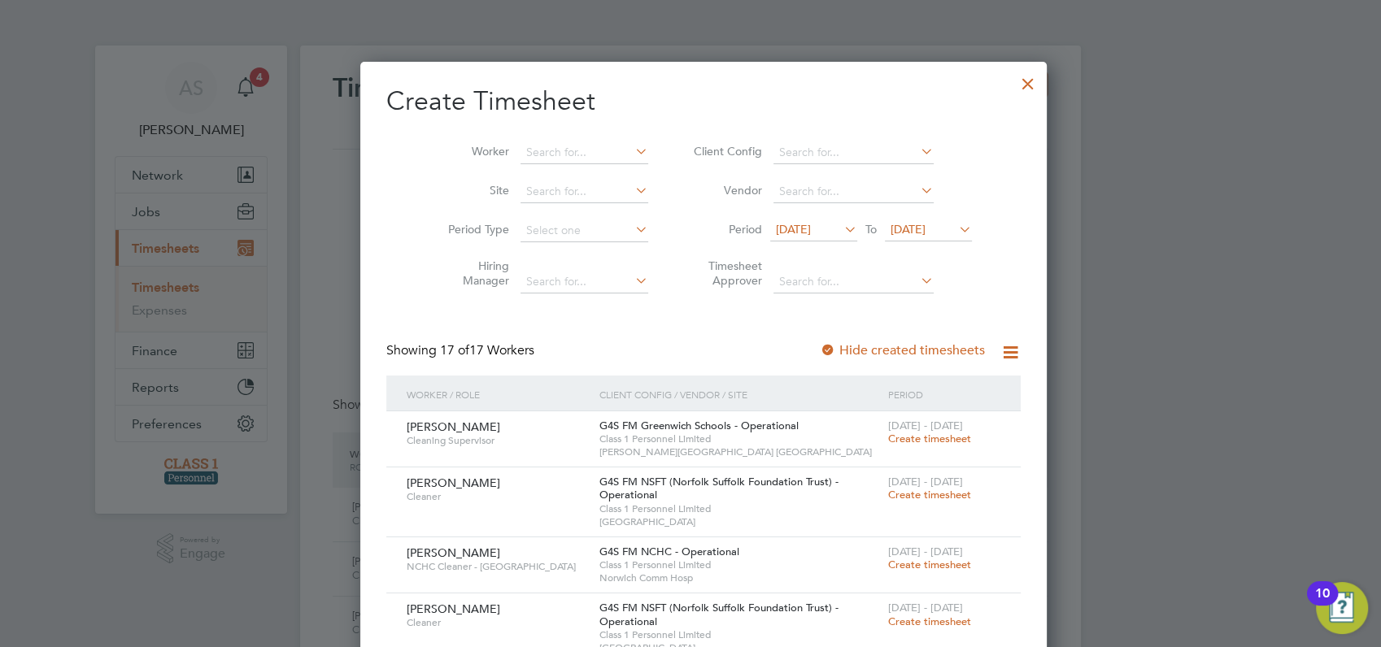
click at [1243, 181] on div at bounding box center [690, 323] width 1381 height 647
click at [1013, 82] on div at bounding box center [1027, 79] width 29 height 29
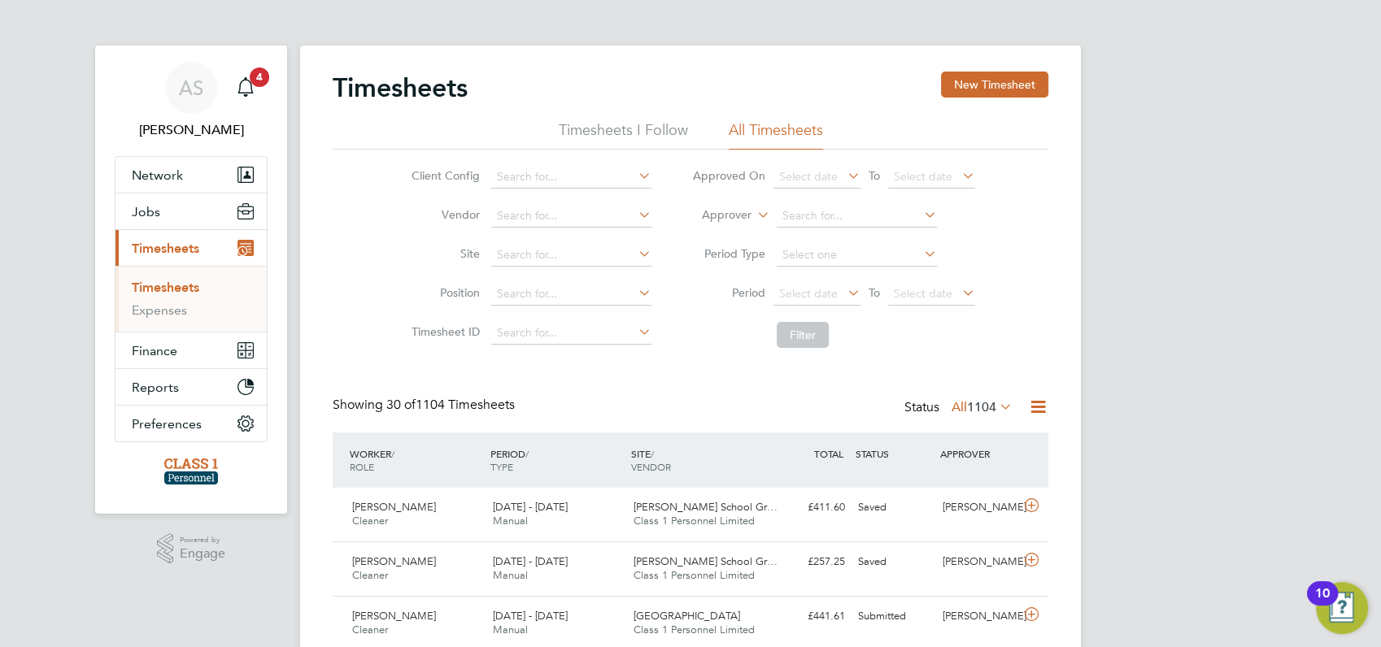
click at [990, 91] on button "New Timesheet" at bounding box center [994, 85] width 107 height 26
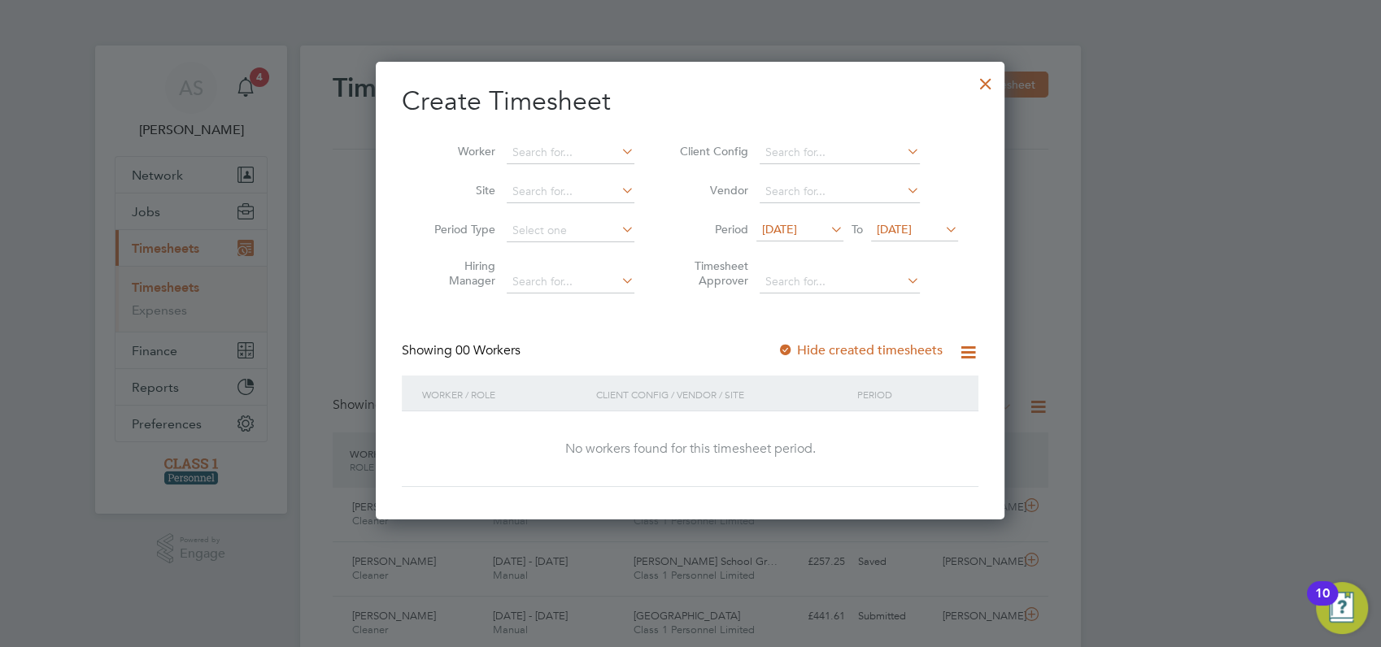
click at [797, 231] on span "[DATE]" at bounding box center [779, 229] width 35 height 15
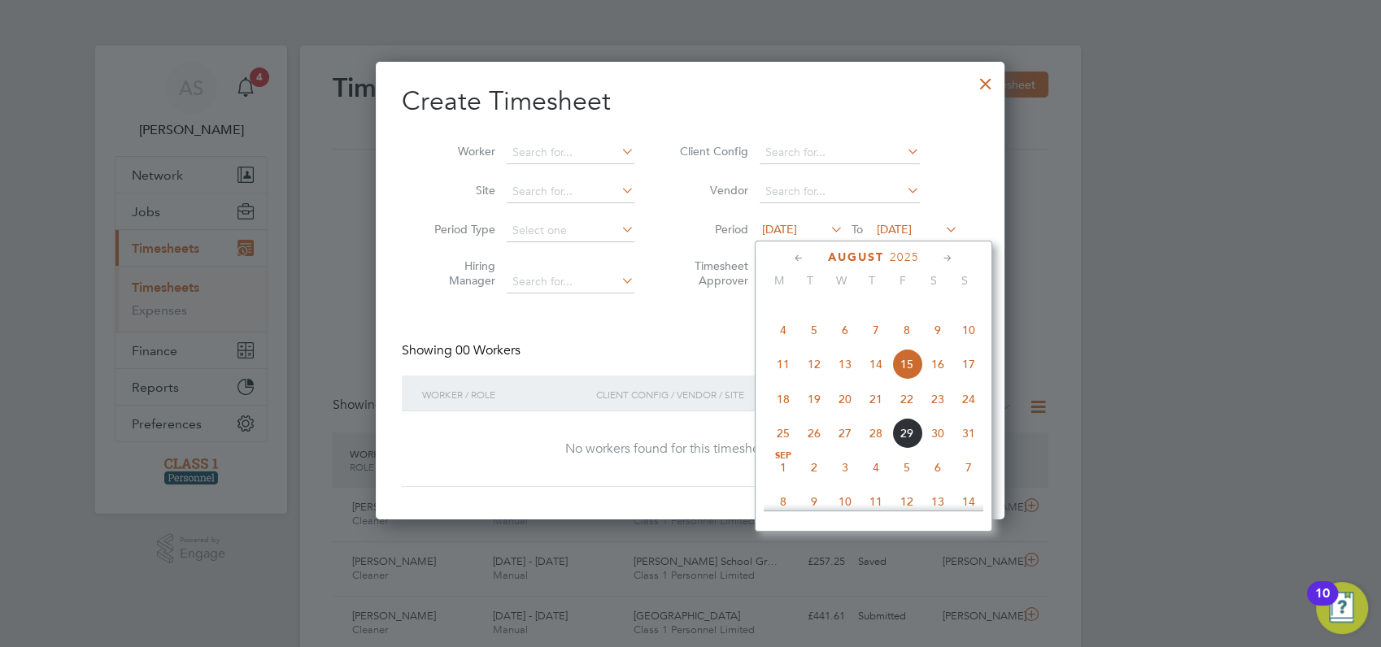
click at [781, 449] on span "25" at bounding box center [783, 433] width 31 height 31
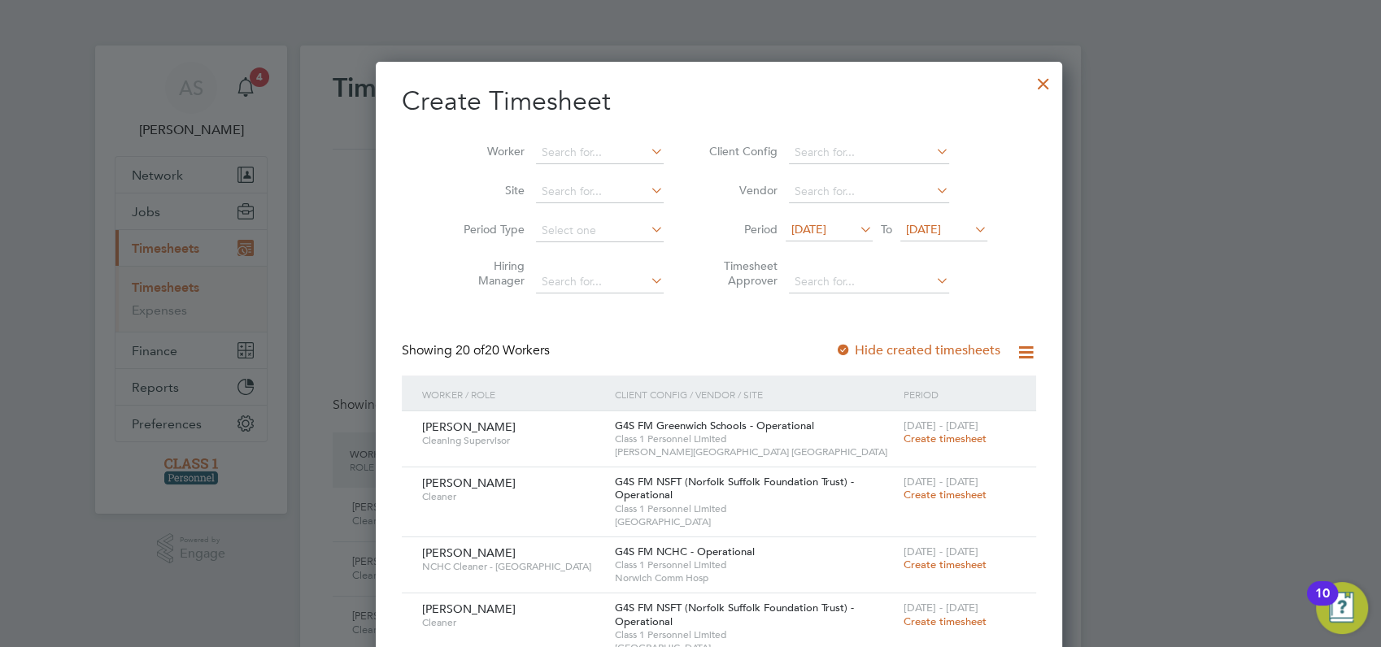
click at [1153, 271] on div at bounding box center [690, 323] width 1381 height 647
click at [1029, 87] on div at bounding box center [1043, 79] width 29 height 29
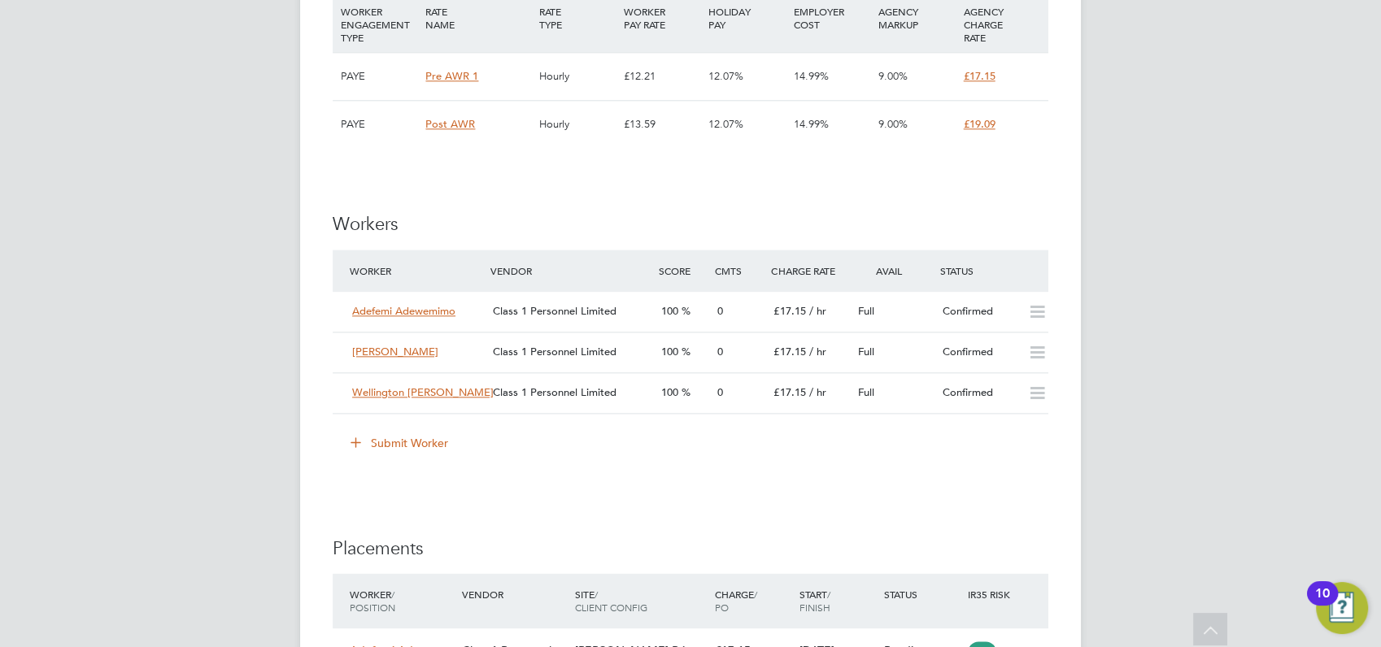
click at [395, 445] on button "Submit Worker" at bounding box center [400, 443] width 122 height 26
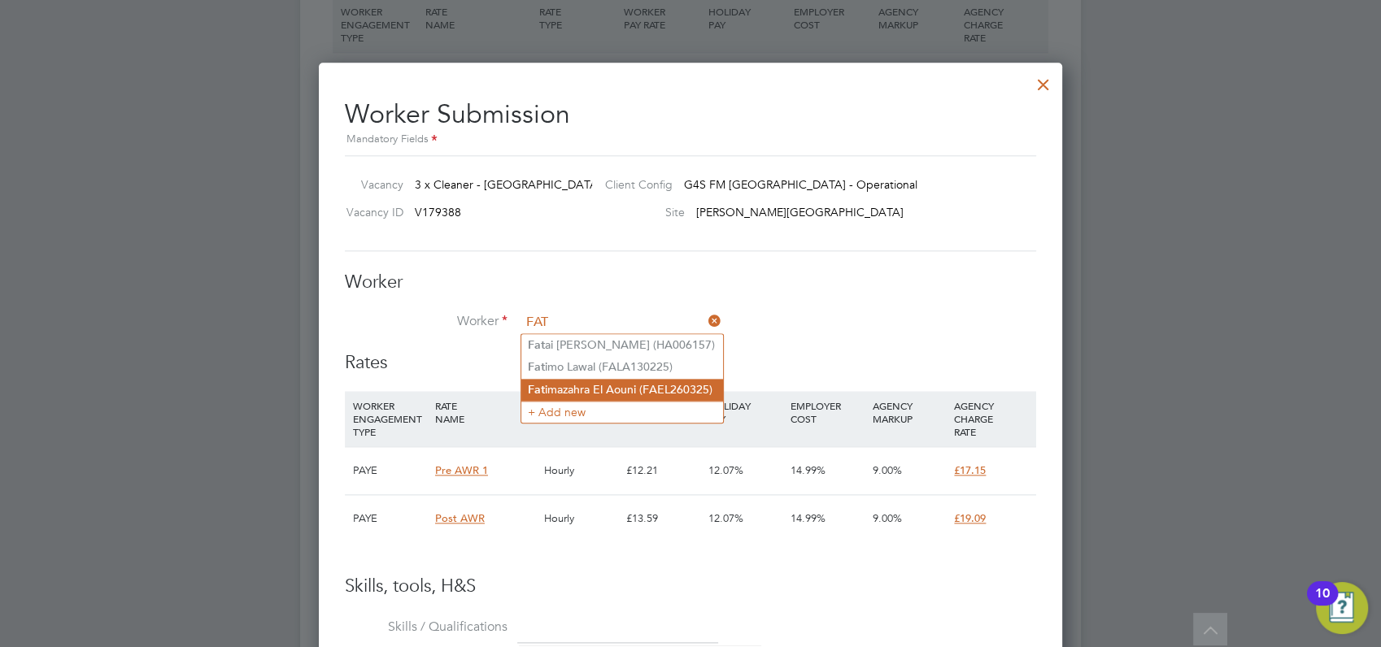
type input "FAT"
click at [572, 384] on li "Fat imazahra El Aouni (FAEL260325)" at bounding box center [622, 390] width 202 height 22
type input "Fatimazahra El Aouni (FAEL260325)"
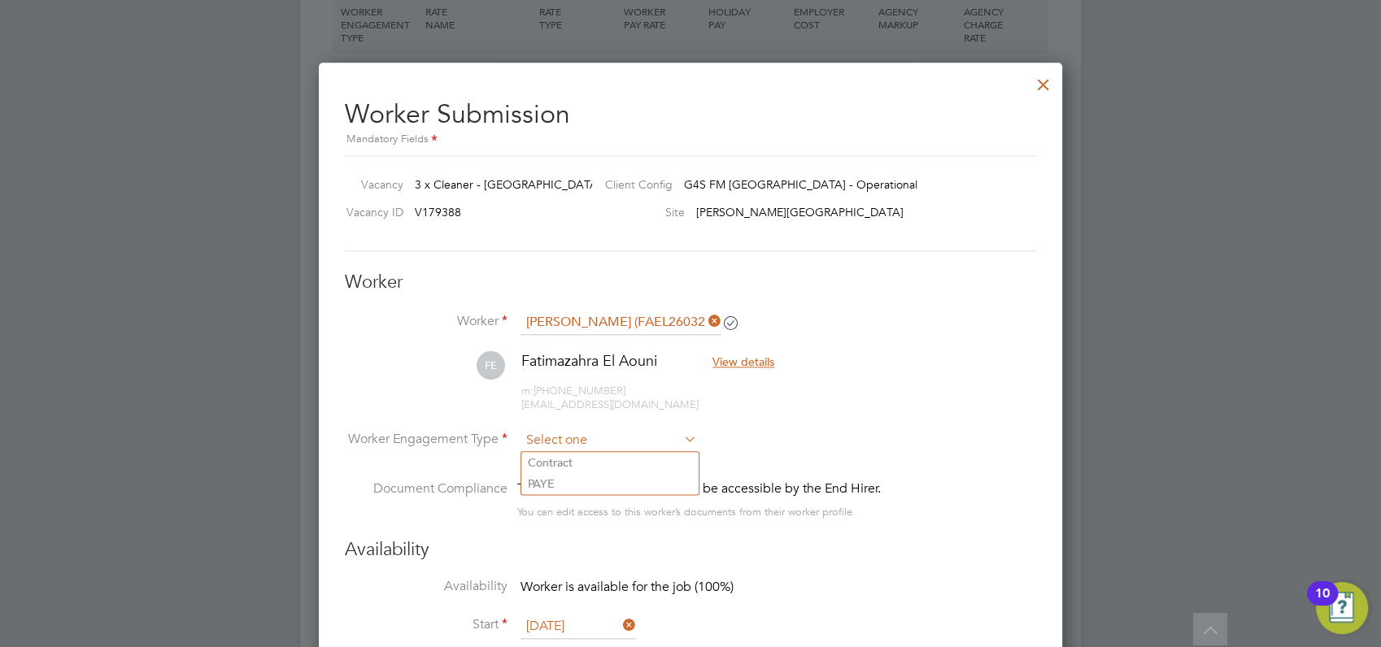
click at [576, 435] on input at bounding box center [608, 441] width 176 height 24
click at [543, 479] on li "PAYE" at bounding box center [609, 483] width 177 height 21
type input "PAYE"
click at [1178, 377] on div at bounding box center [690, 323] width 1381 height 647
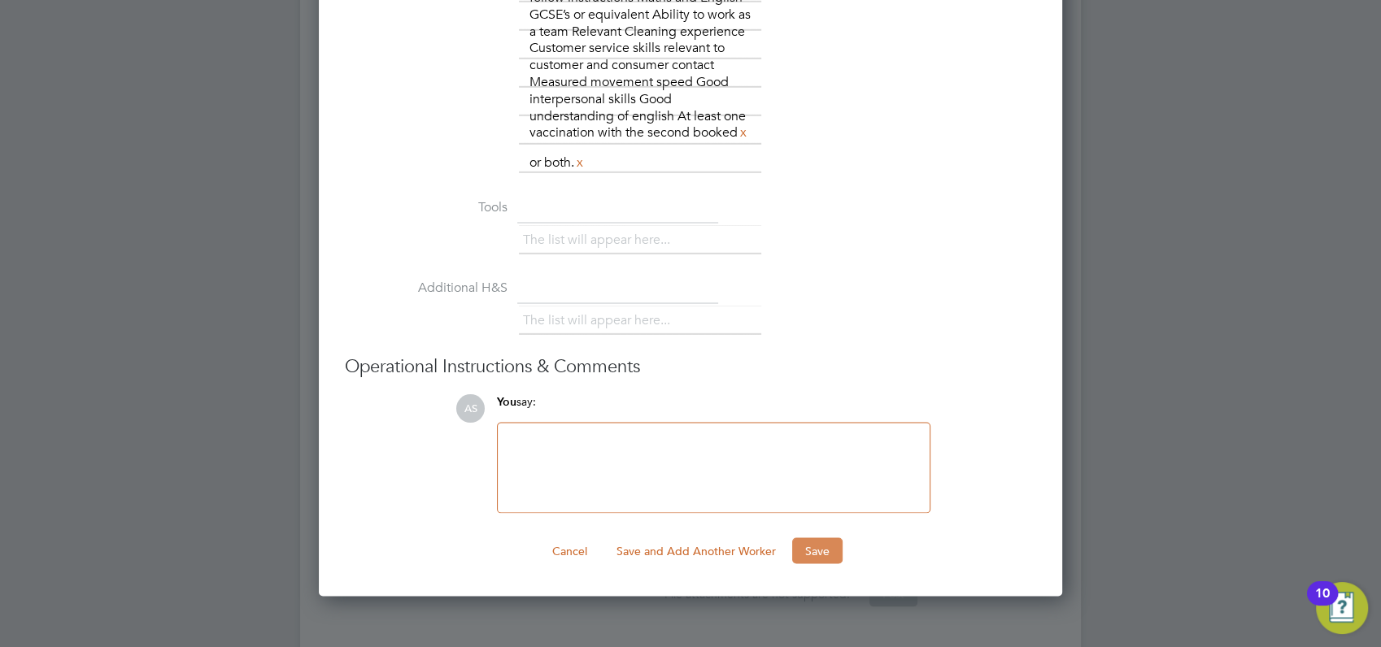
click at [815, 564] on button "Save" at bounding box center [817, 551] width 50 height 26
